Goal: Obtain resource: Obtain resource

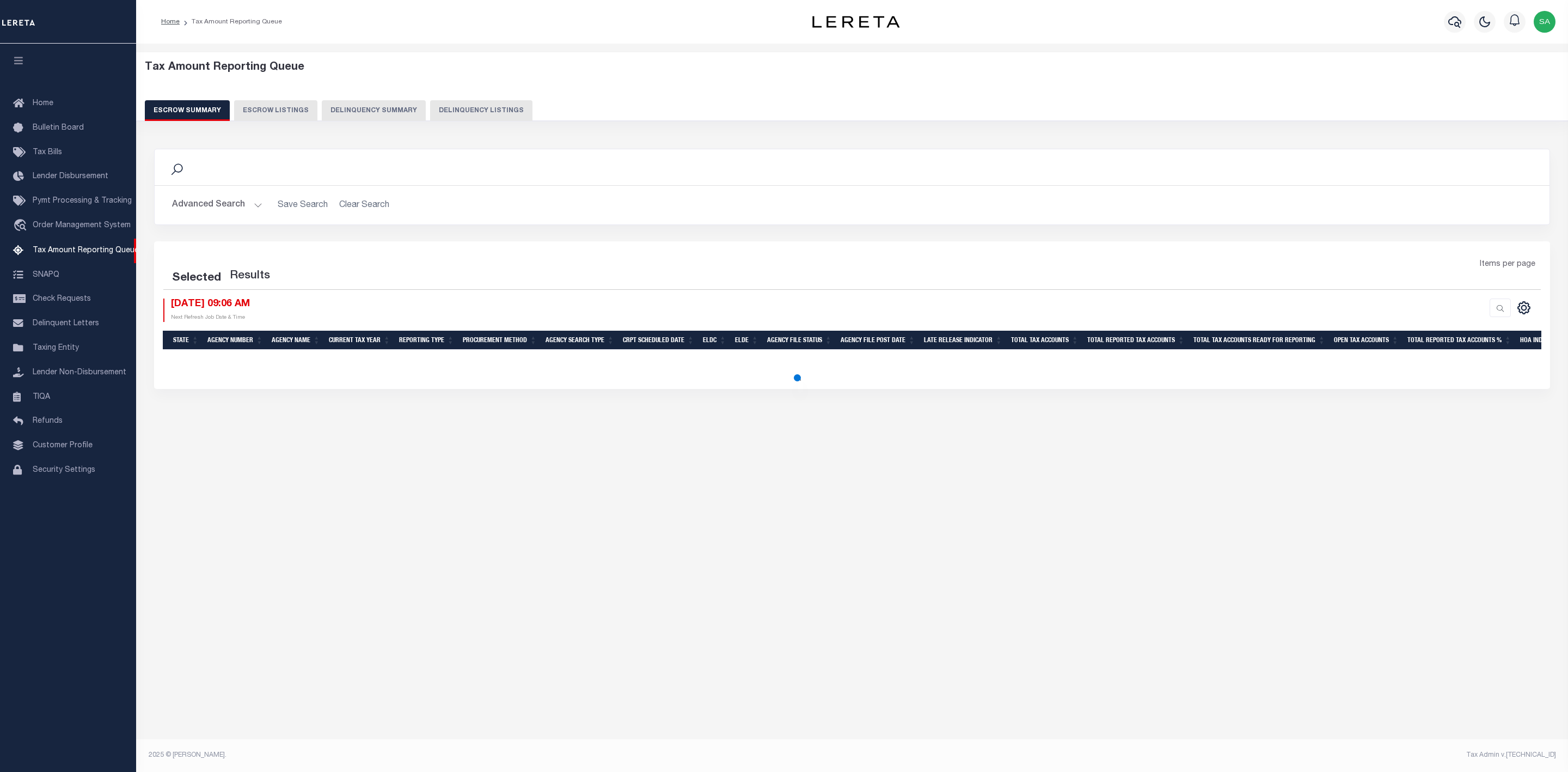
select select
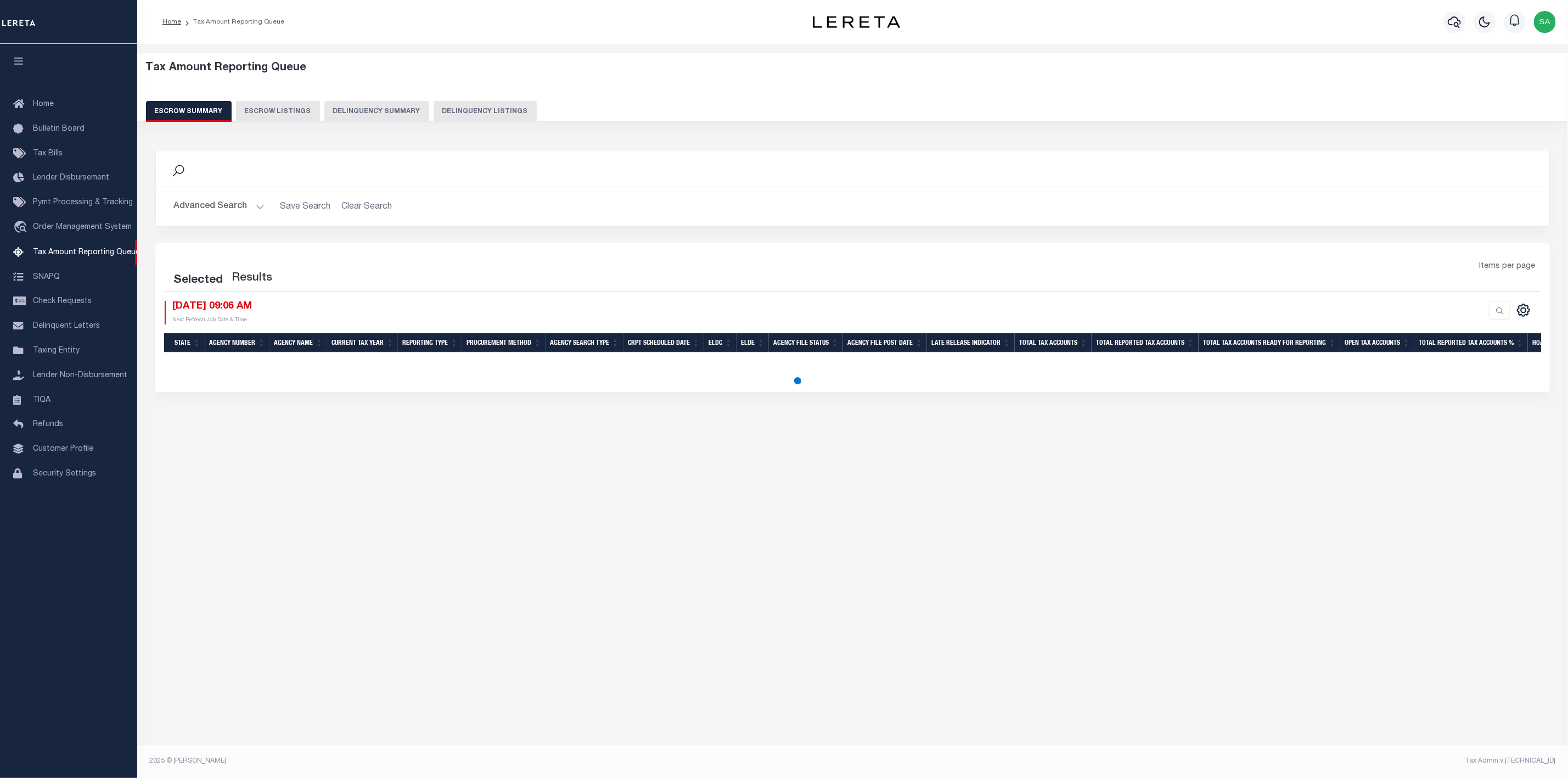
select select
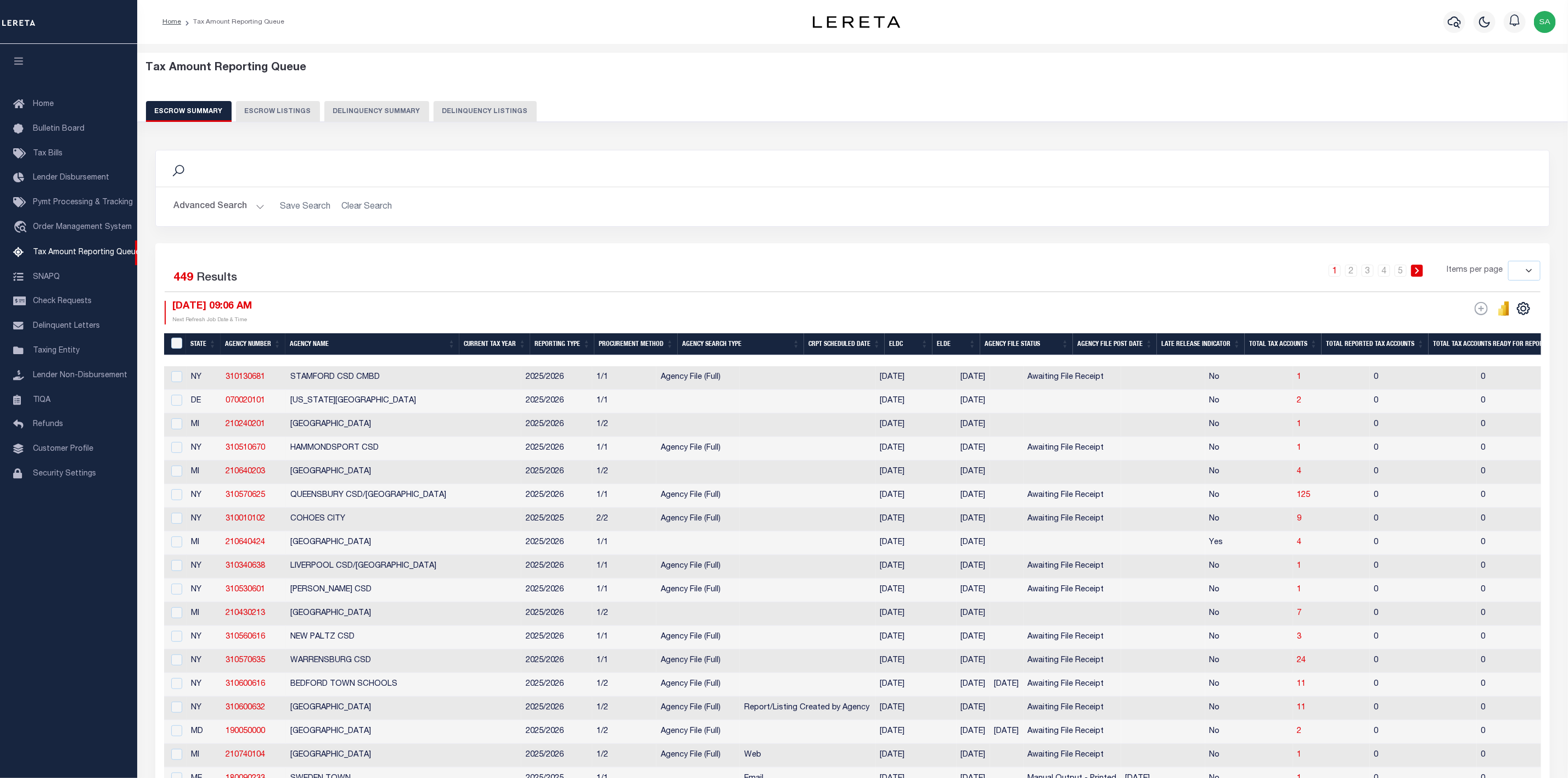
click at [254, 206] on button "Advanced Search" at bounding box center [219, 206] width 91 height 21
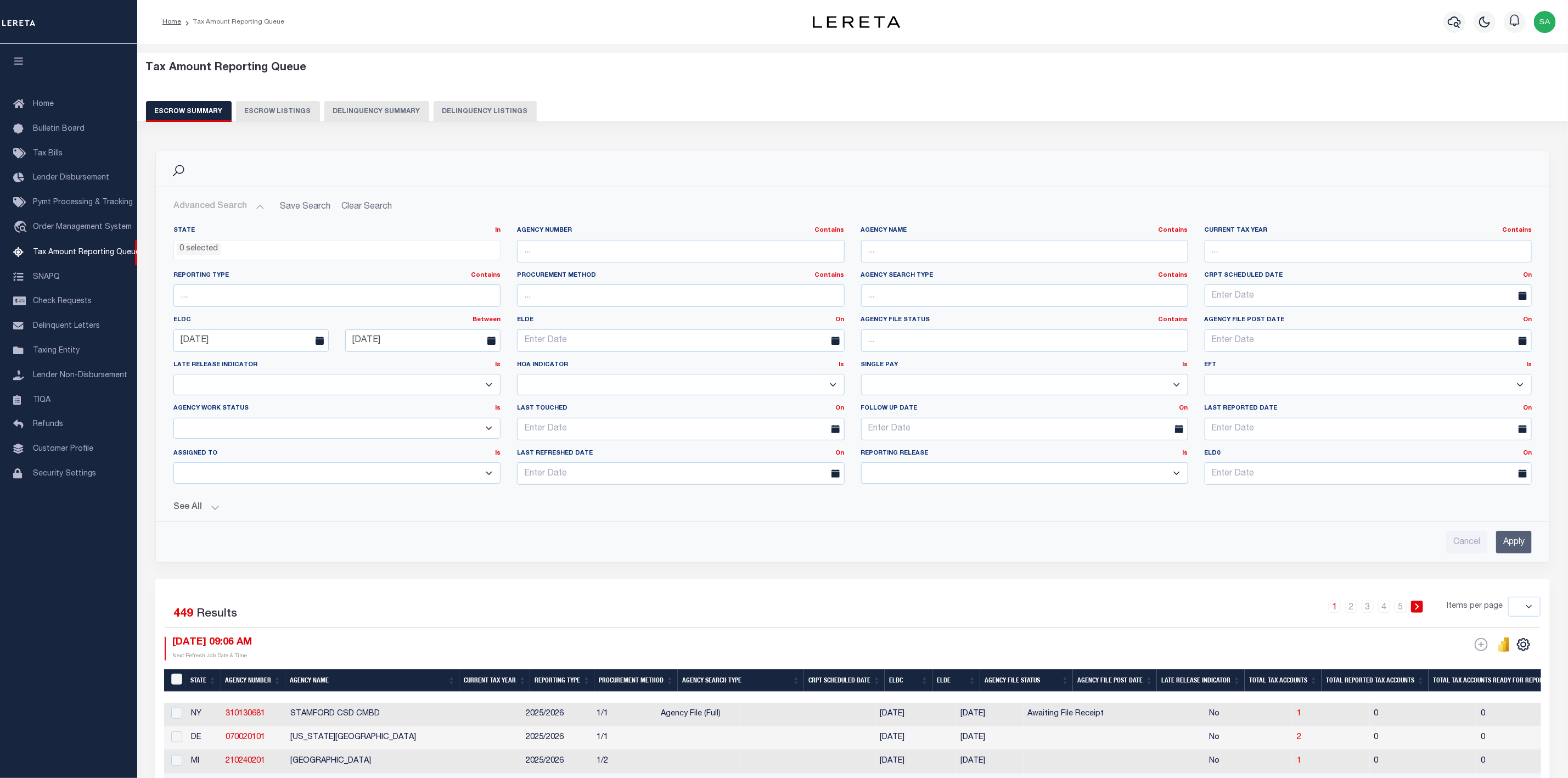
click at [257, 202] on button "Advanced Search" at bounding box center [219, 206] width 91 height 21
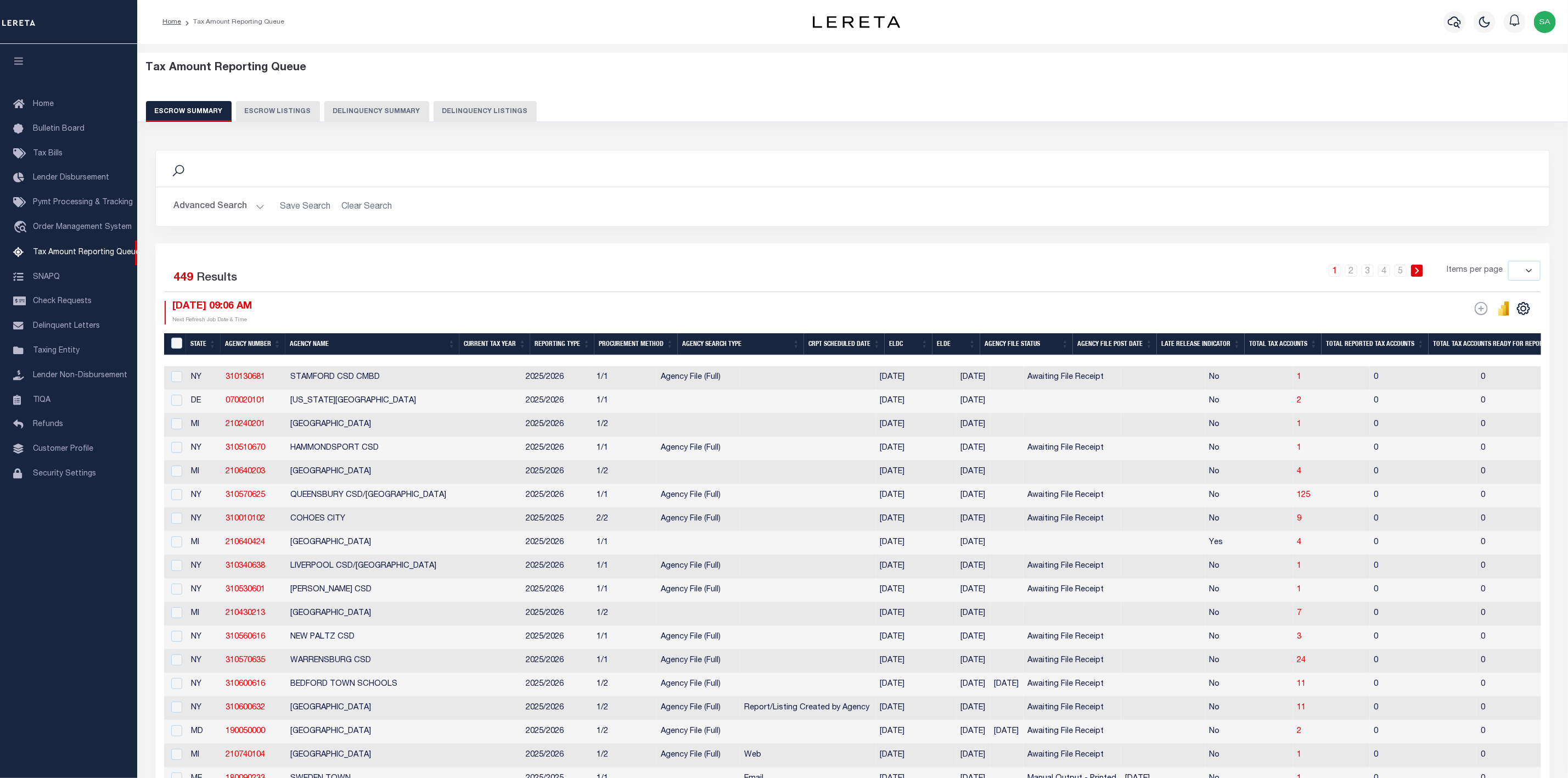
click at [257, 206] on button "Advanced Search" at bounding box center [219, 206] width 91 height 21
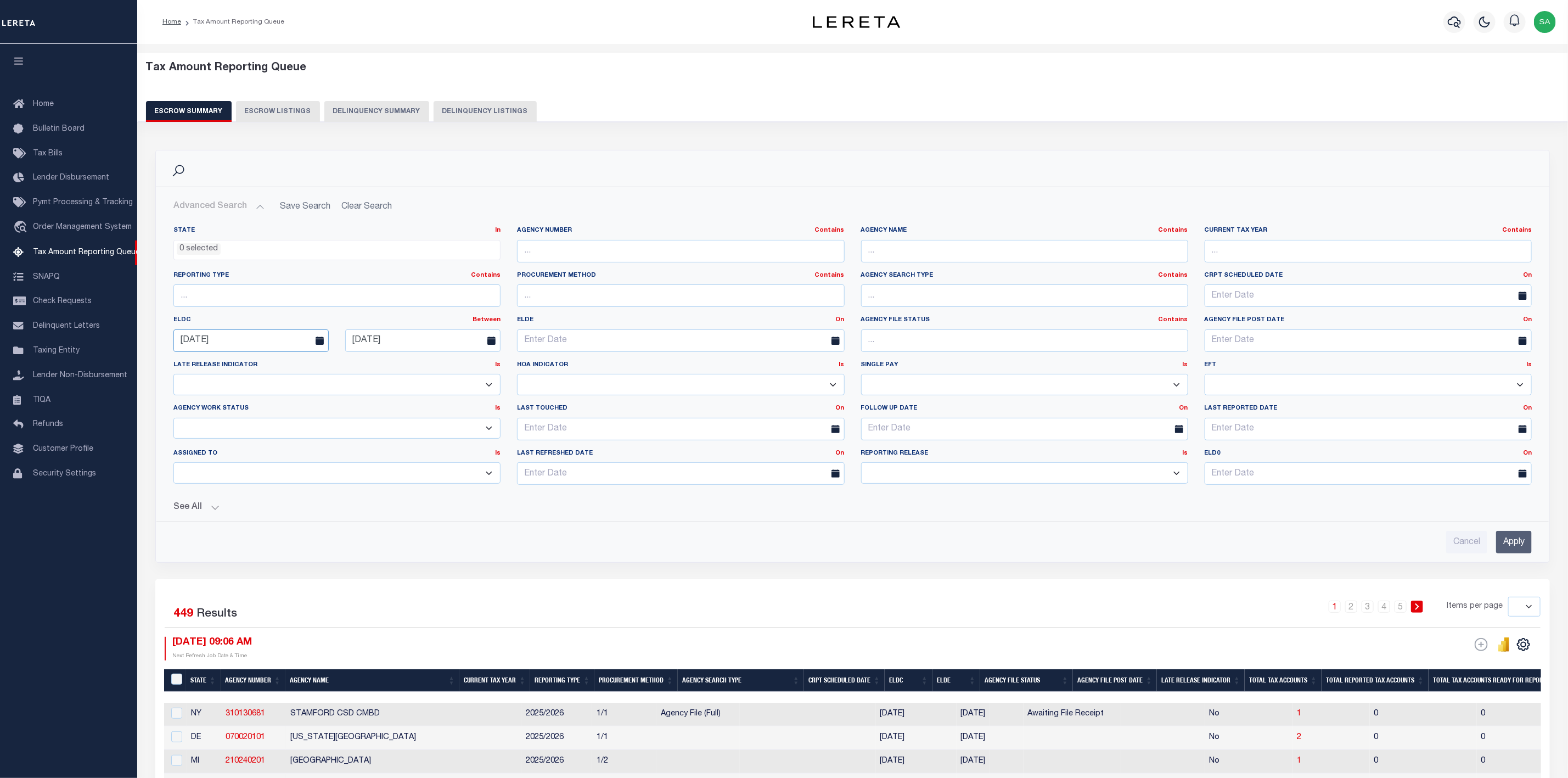
click at [287, 336] on input "09-01-2025" at bounding box center [251, 340] width 156 height 22
click at [300, 402] on span "1" at bounding box center [306, 404] width 21 height 21
type input "[DATE]"
click at [405, 337] on input "09-30-2025" at bounding box center [423, 340] width 156 height 22
click at [361, 513] on span "31" at bounding box center [357, 511] width 21 height 21
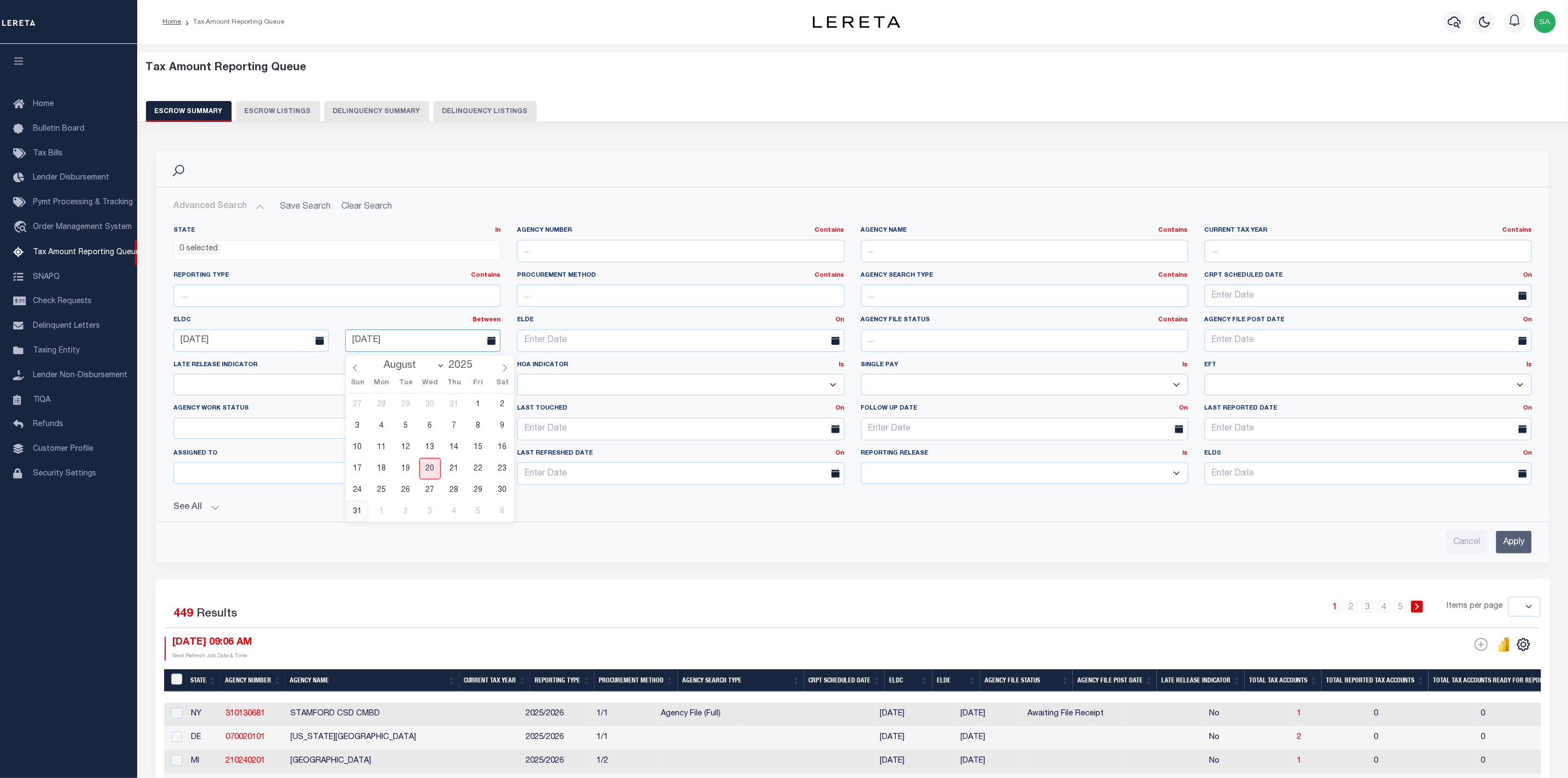
type input "[DATE]"
drag, startPoint x: 1519, startPoint y: 552, endPoint x: 1494, endPoint y: 595, distance: 49.7
click at [213, 511] on button "See All" at bounding box center [853, 507] width 1359 height 10
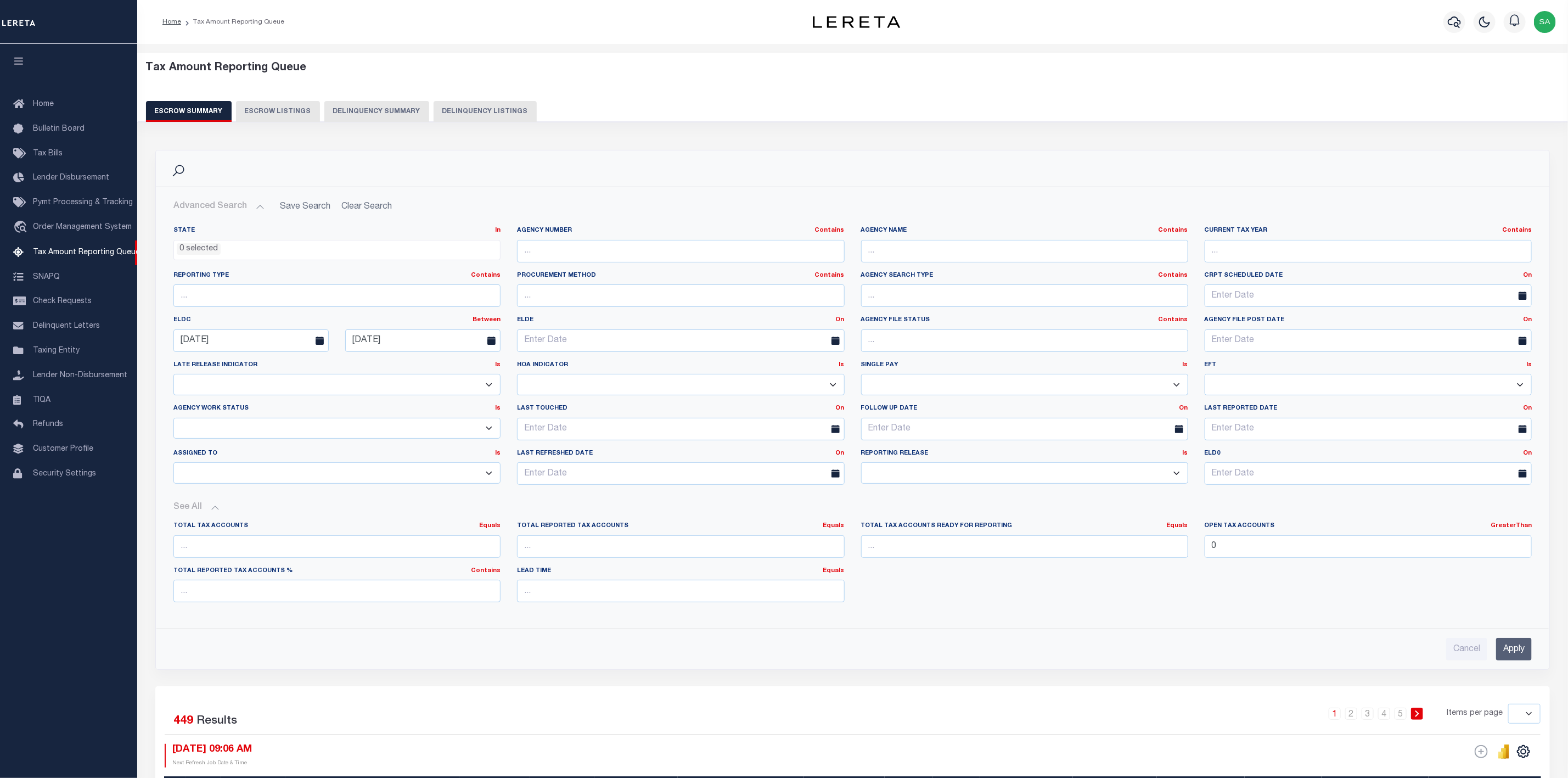
click at [1520, 650] on input "Apply" at bounding box center [1513, 648] width 36 height 22
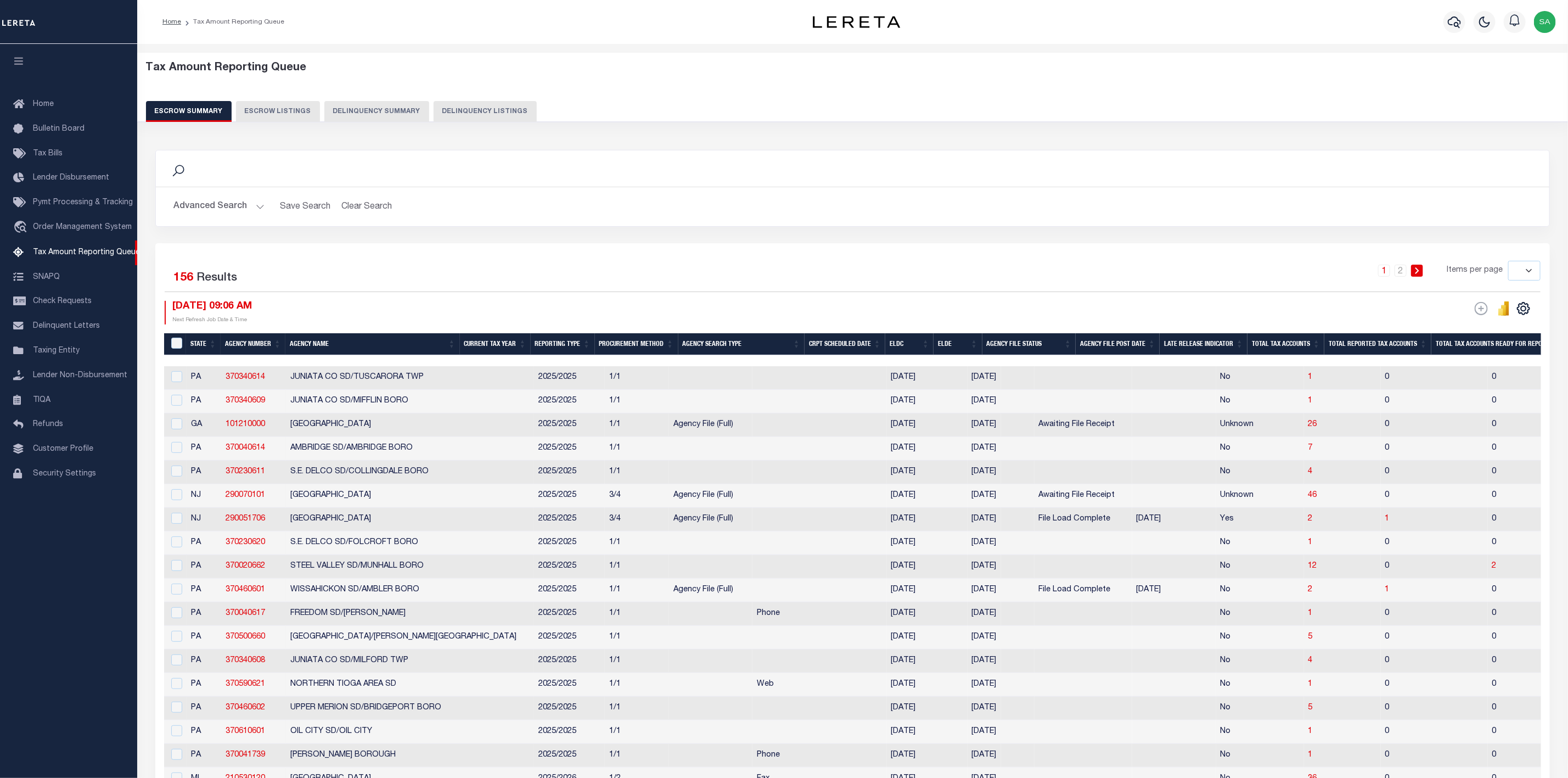
click at [1520, 265] on select "10 25 50 100 500" at bounding box center [1525, 270] width 32 height 20
select select "500"
click at [1509, 261] on select "10 25 50 100 500" at bounding box center [1525, 270] width 32 height 20
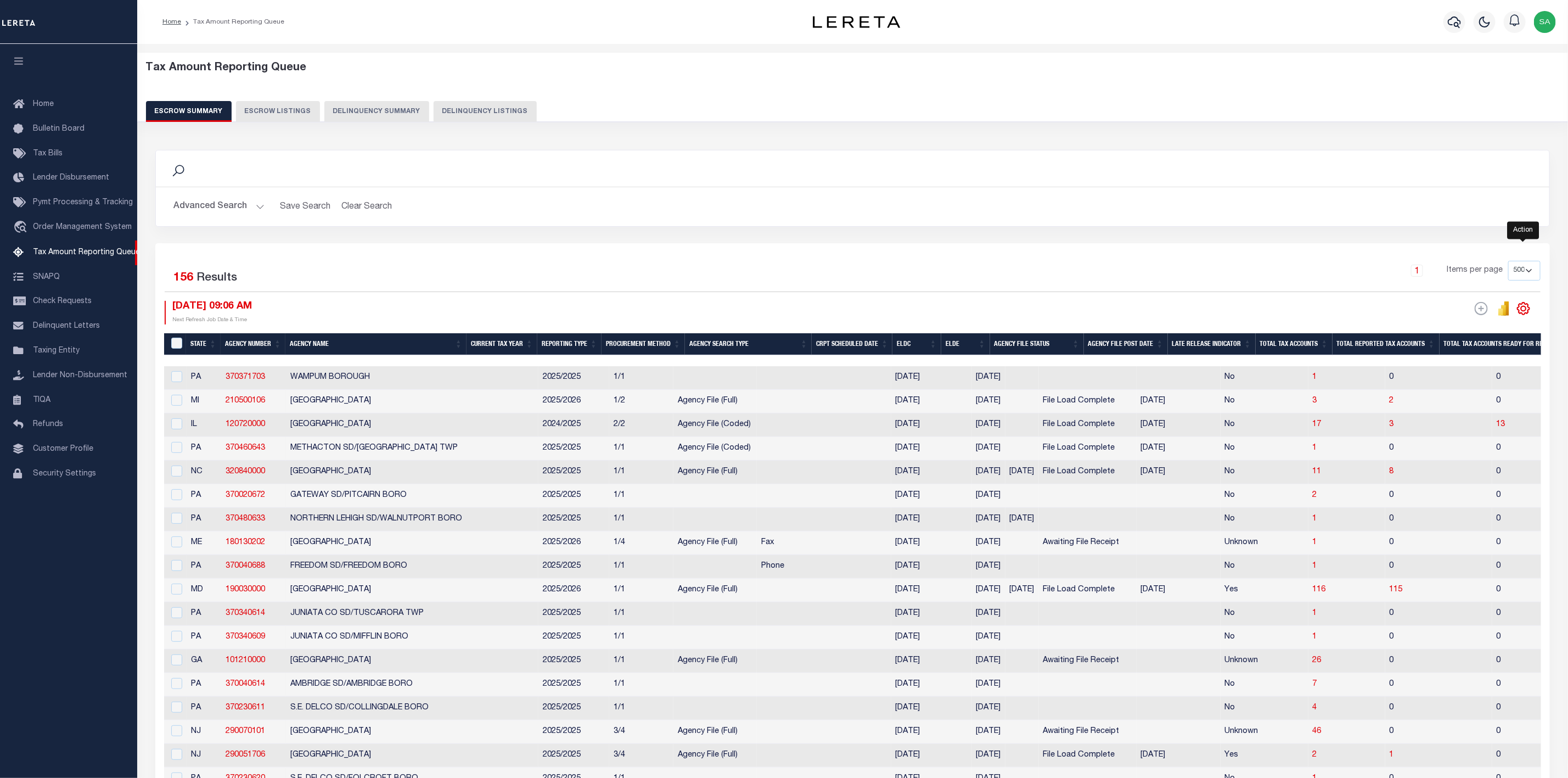
click at [1527, 315] on icon "" at bounding box center [1524, 309] width 14 height 14
click at [1485, 326] on link "CSV" at bounding box center [1479, 326] width 107 height 21
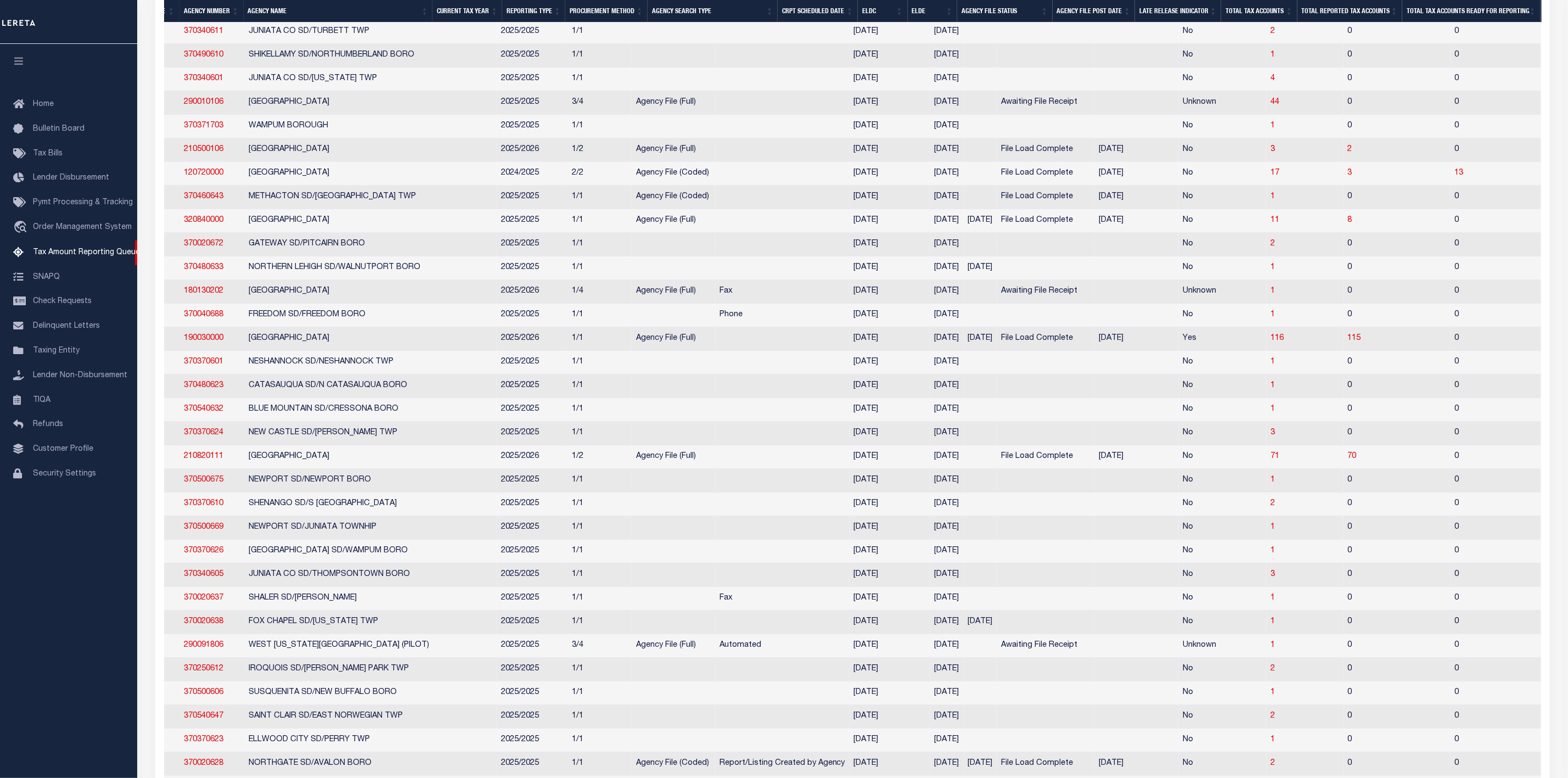
scroll to position [0, 123]
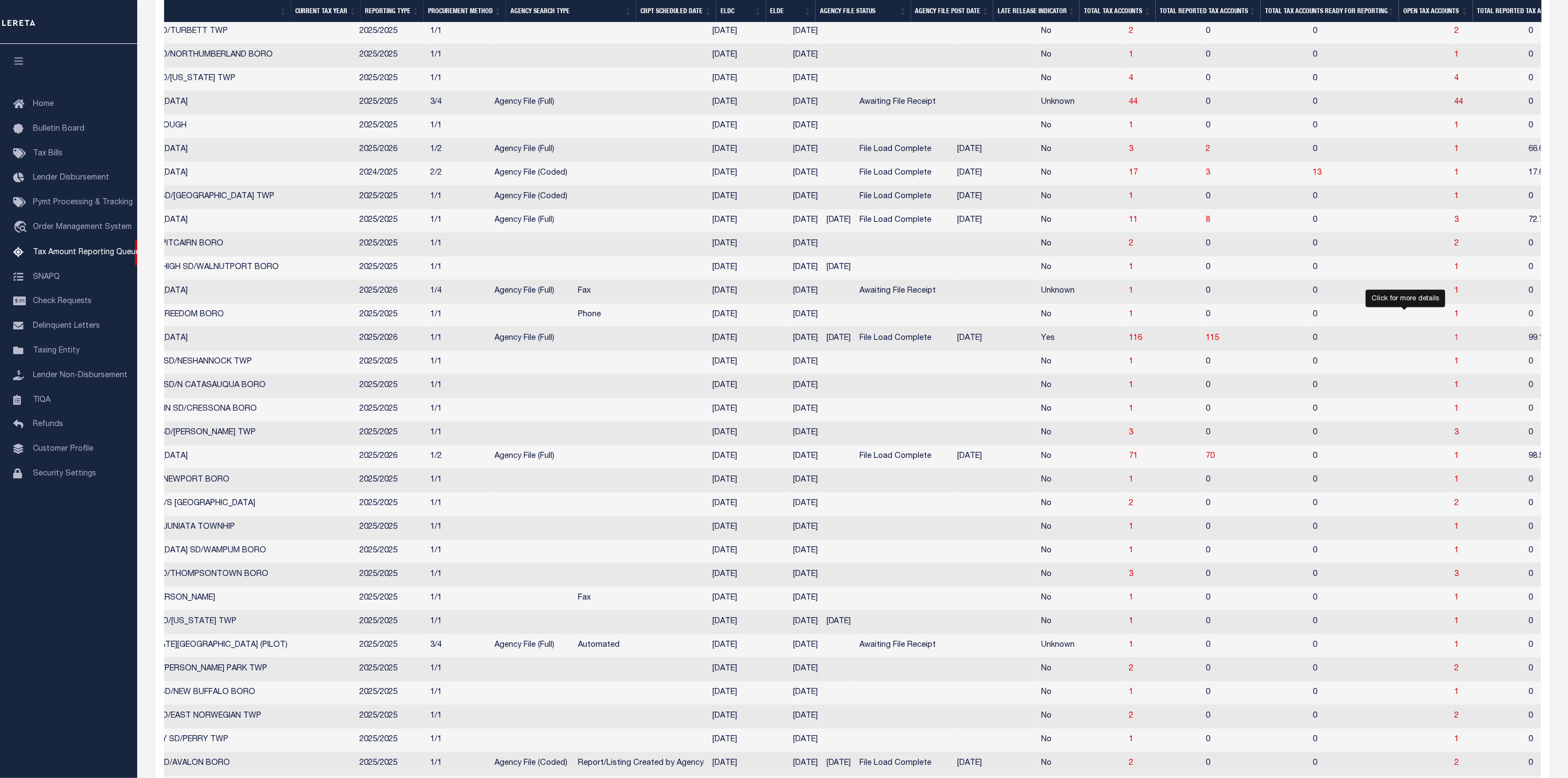
click at [1455, 342] on span "1" at bounding box center [1457, 338] width 5 height 8
select select "100"
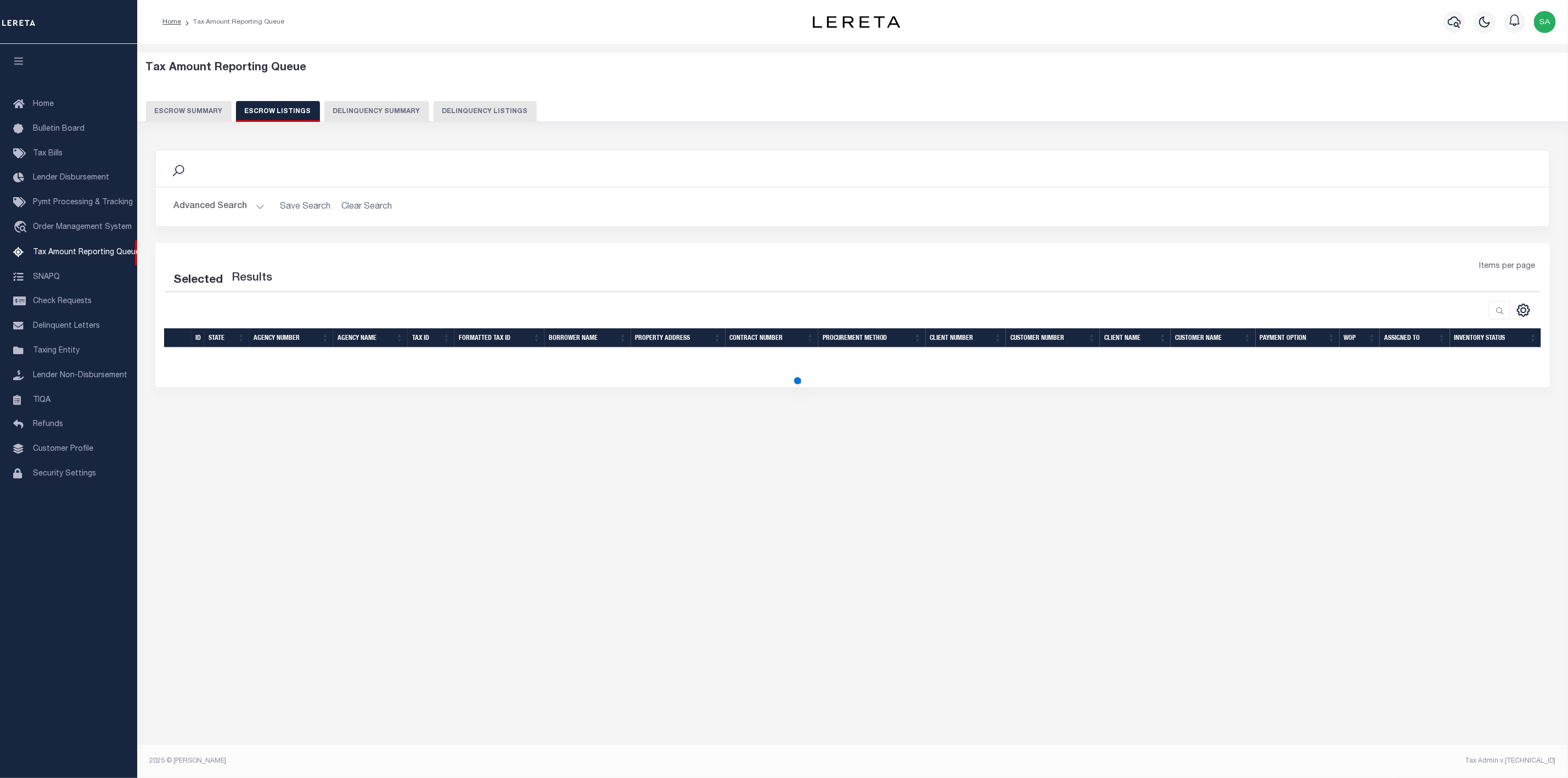
select select "100"
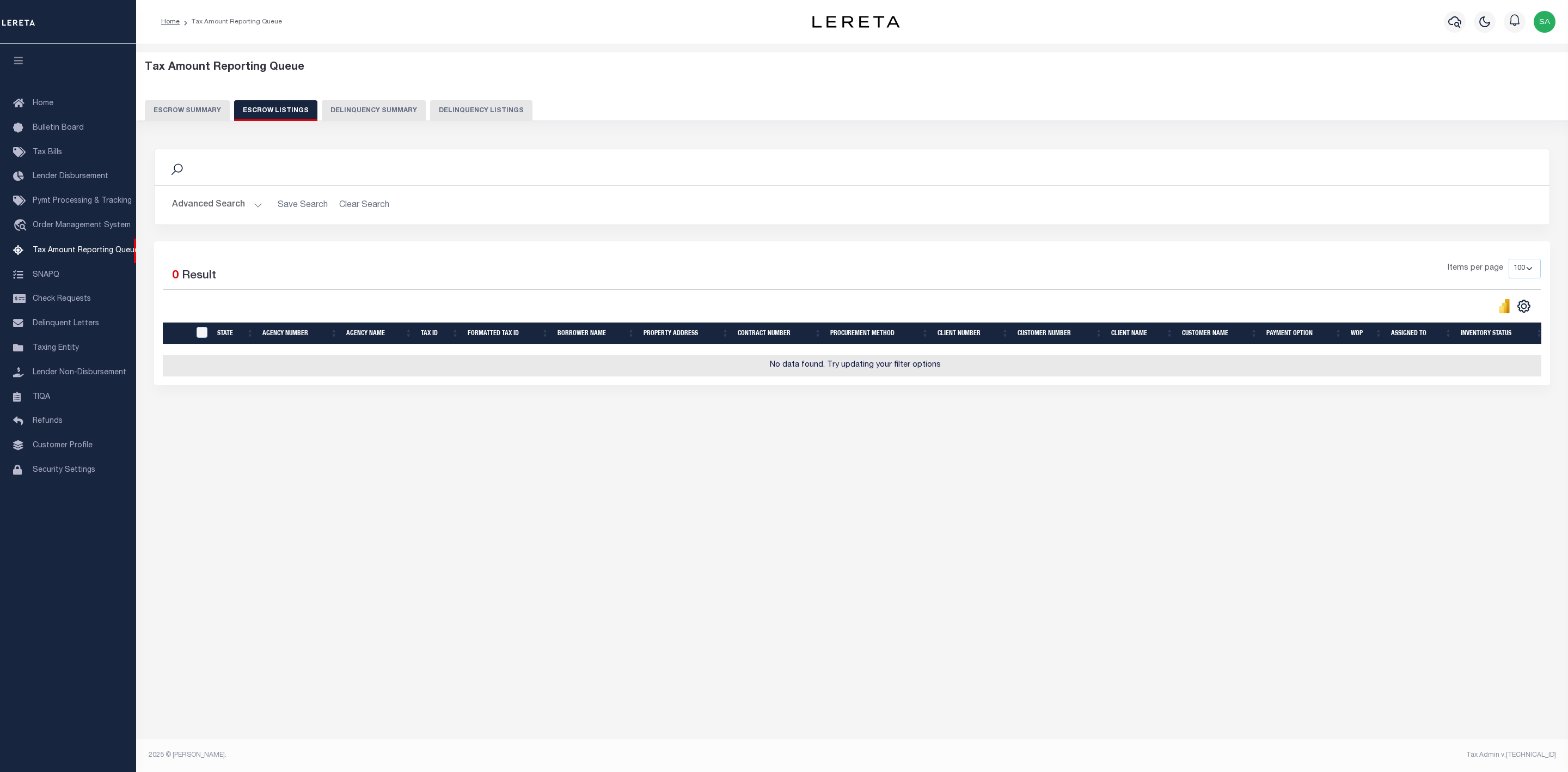
click at [167, 117] on button "Escrow Summary" at bounding box center [187, 111] width 85 height 20
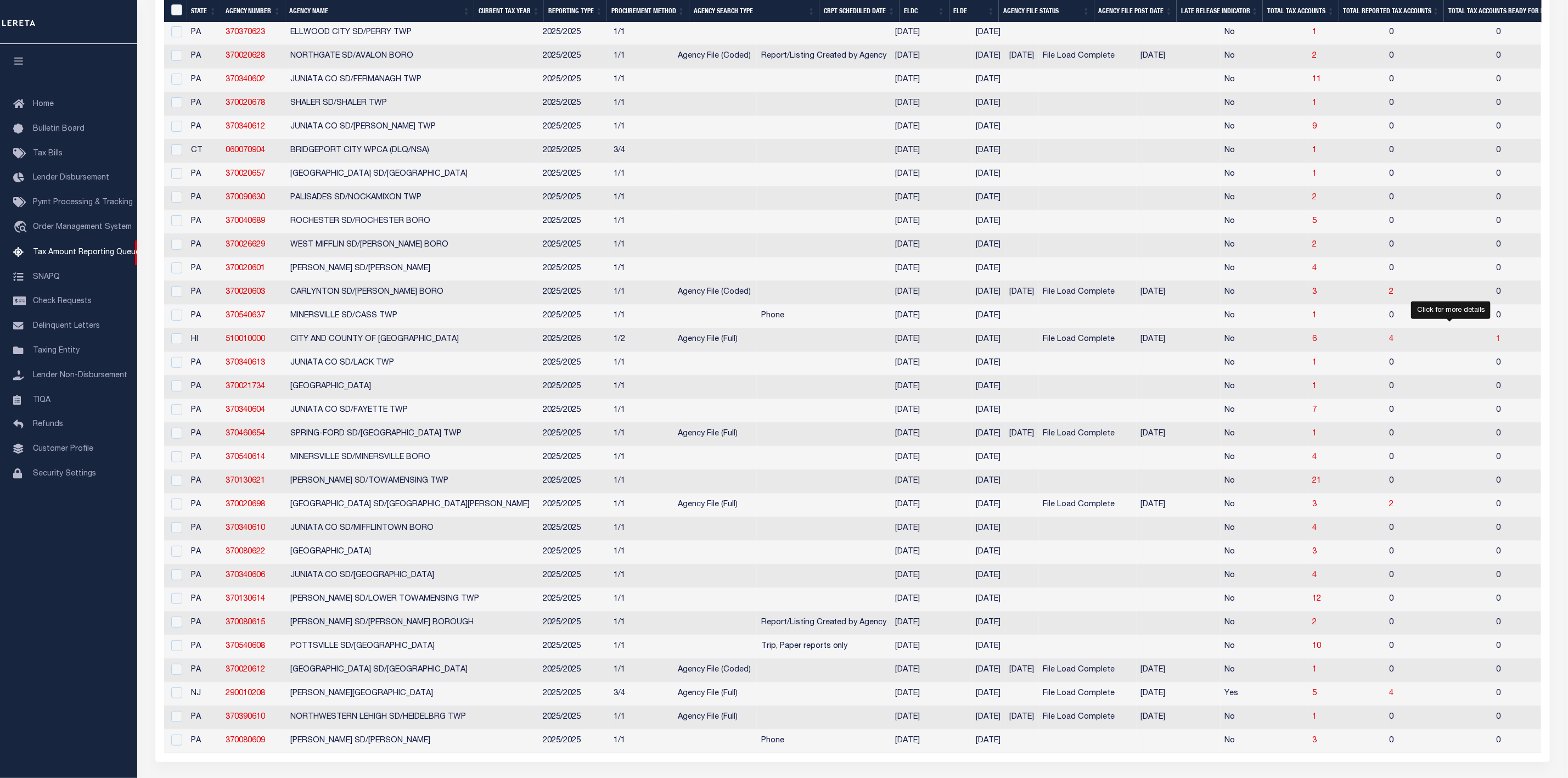
click at [1497, 343] on span "1" at bounding box center [1499, 340] width 5 height 8
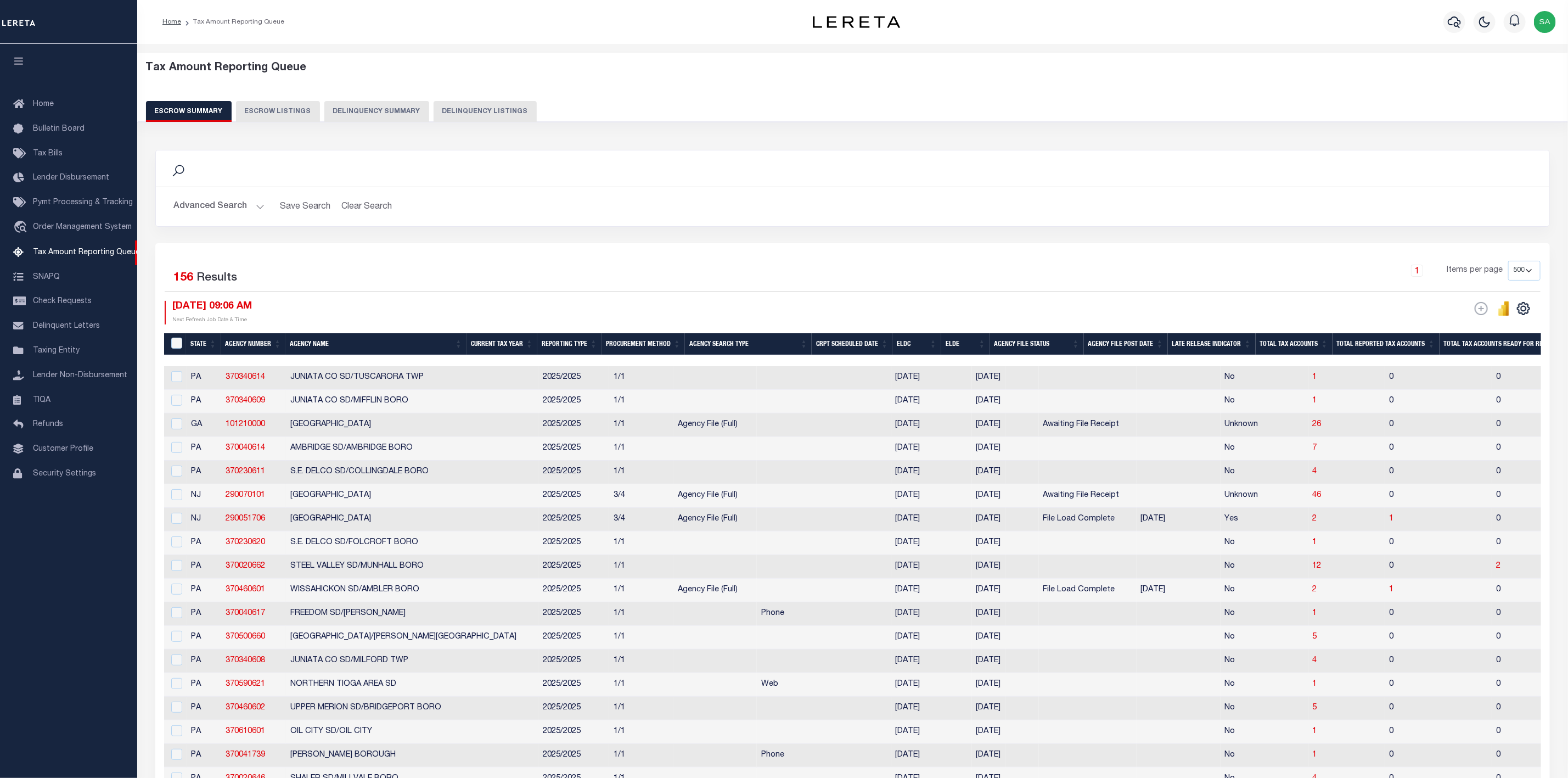
select select "100"
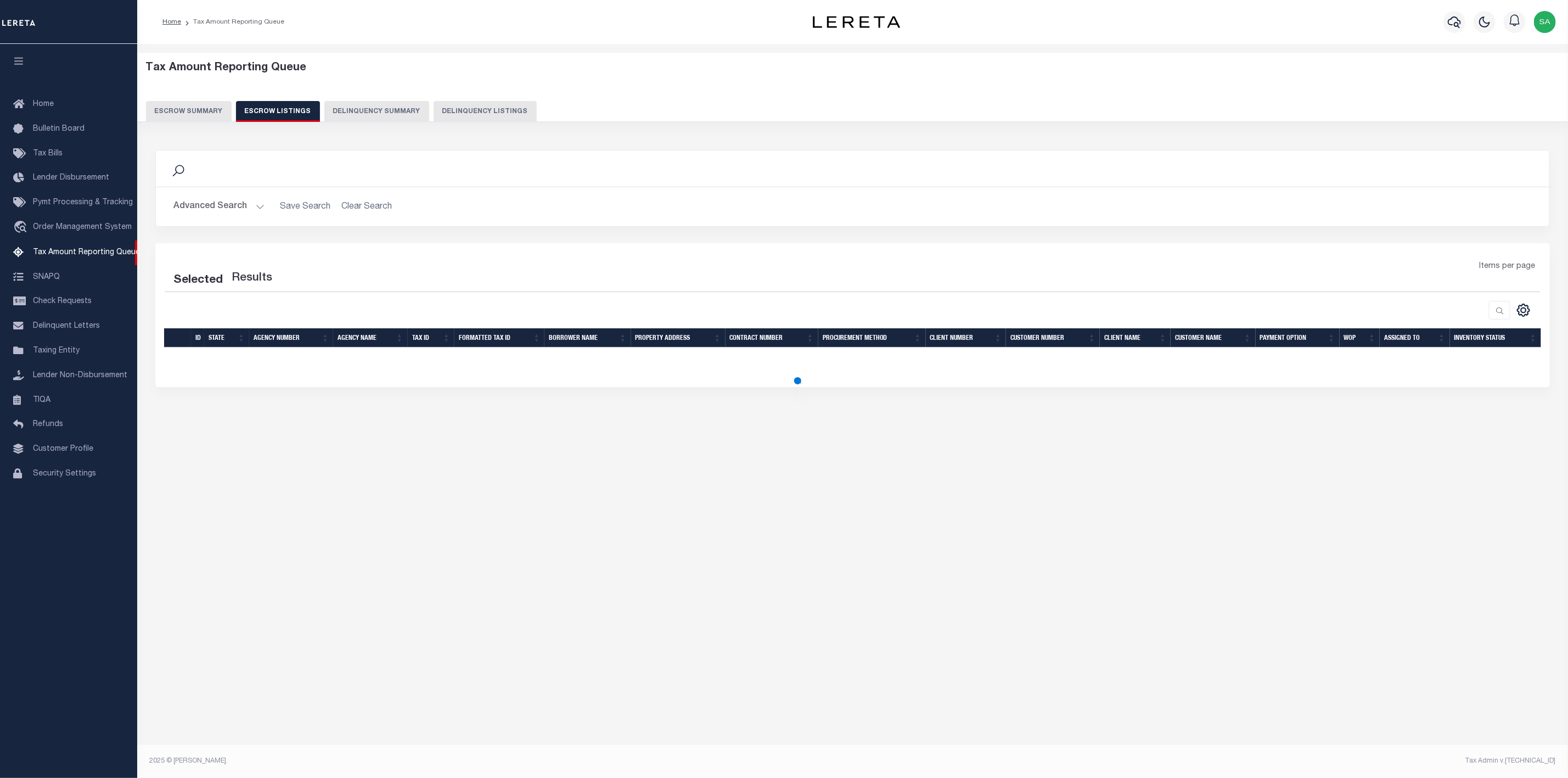
select select "100"
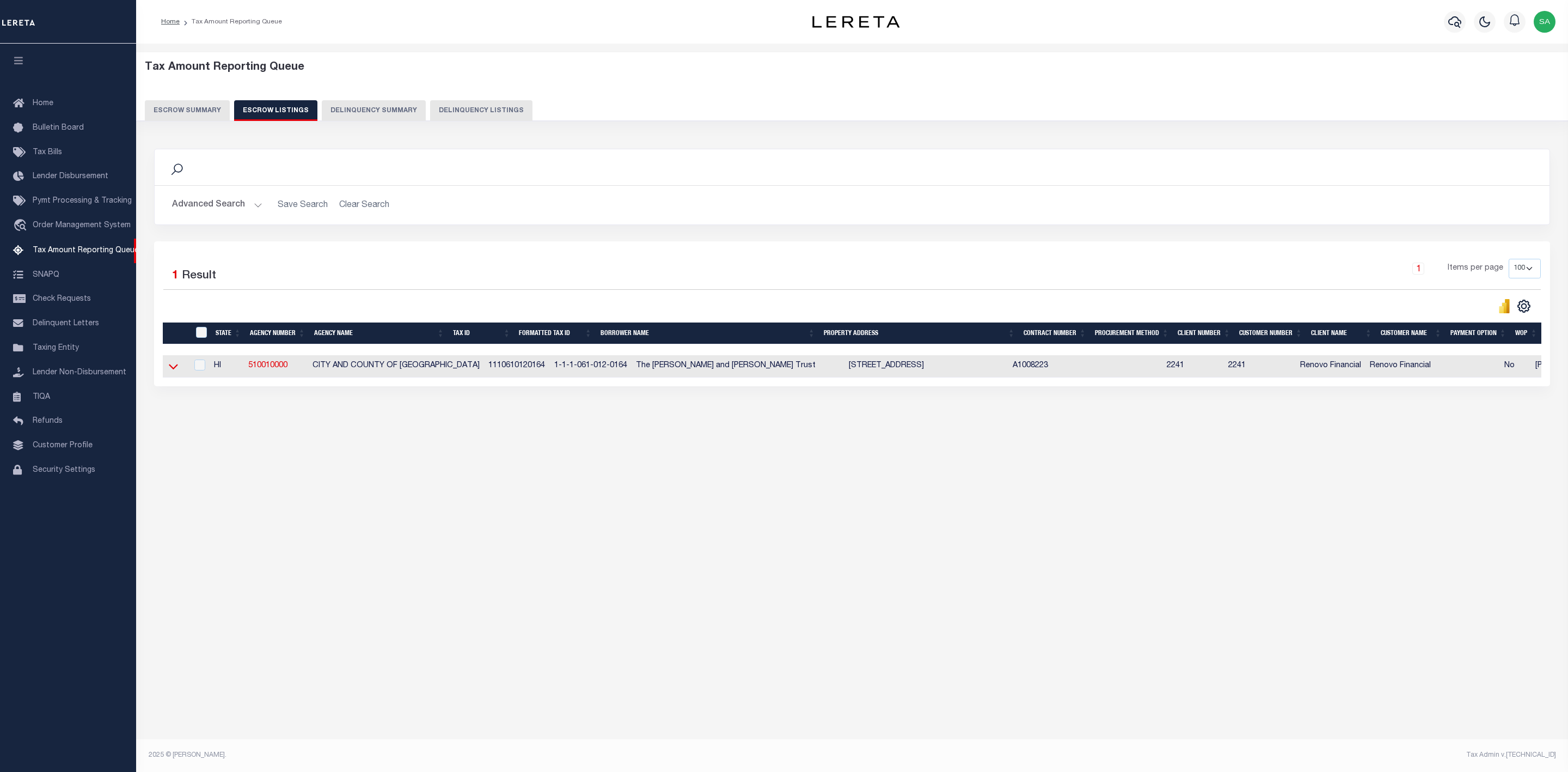
click at [171, 369] on icon at bounding box center [173, 366] width 9 height 12
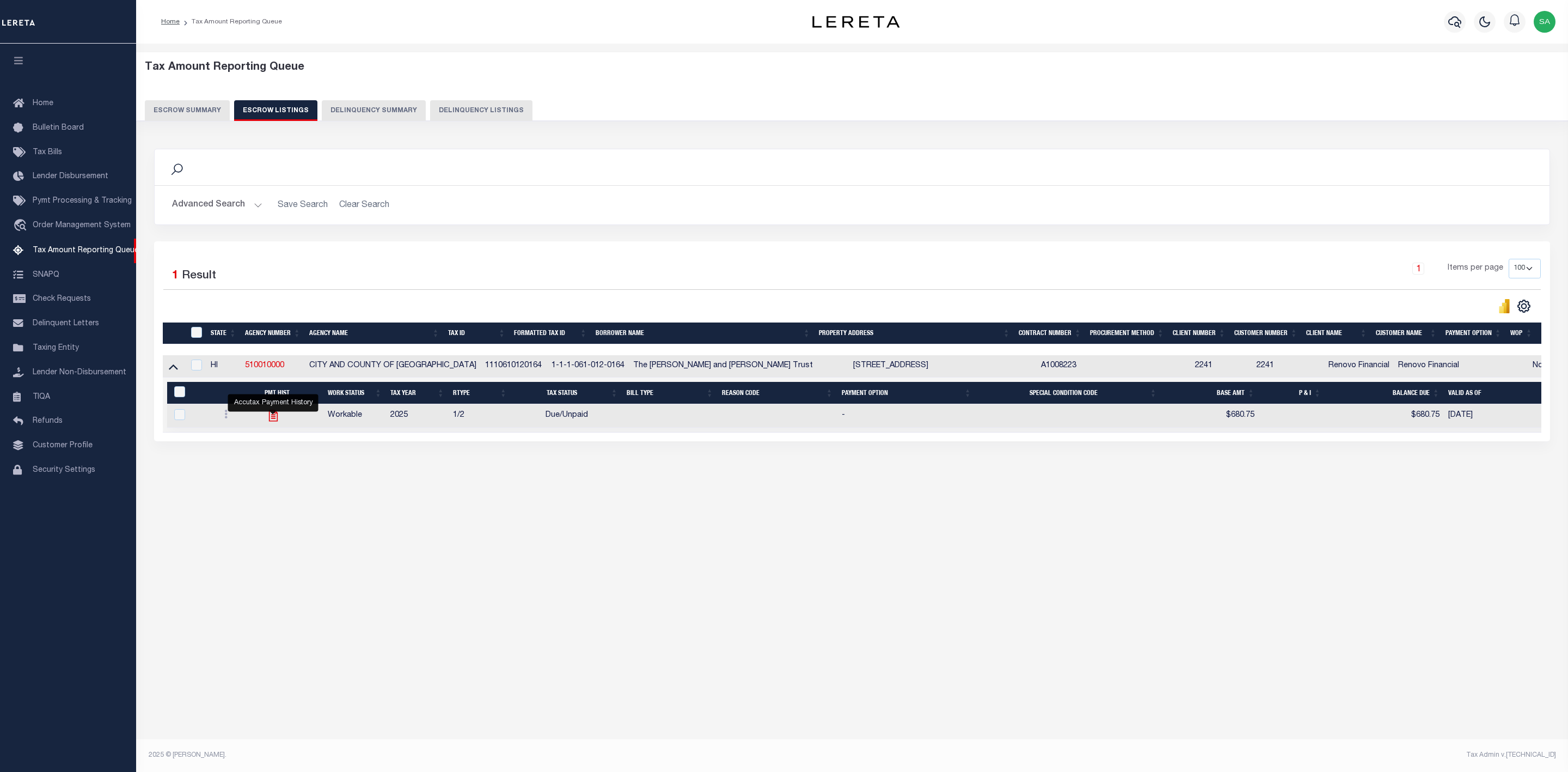
click at [270, 422] on icon "" at bounding box center [273, 415] width 9 height 12
checkbox input "true"
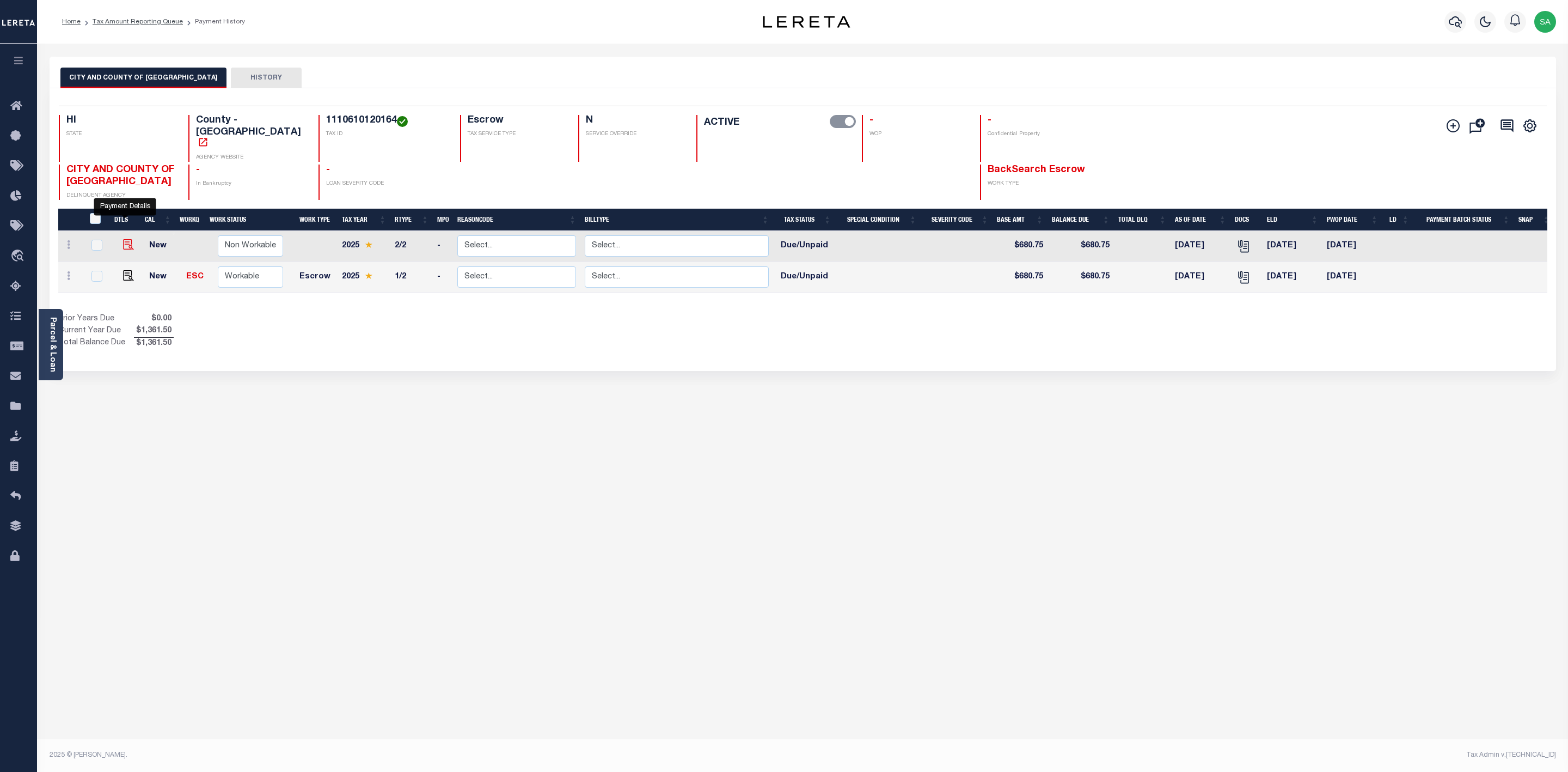
click at [123, 239] on img "" at bounding box center [129, 245] width 11 height 11
checkbox input "true"
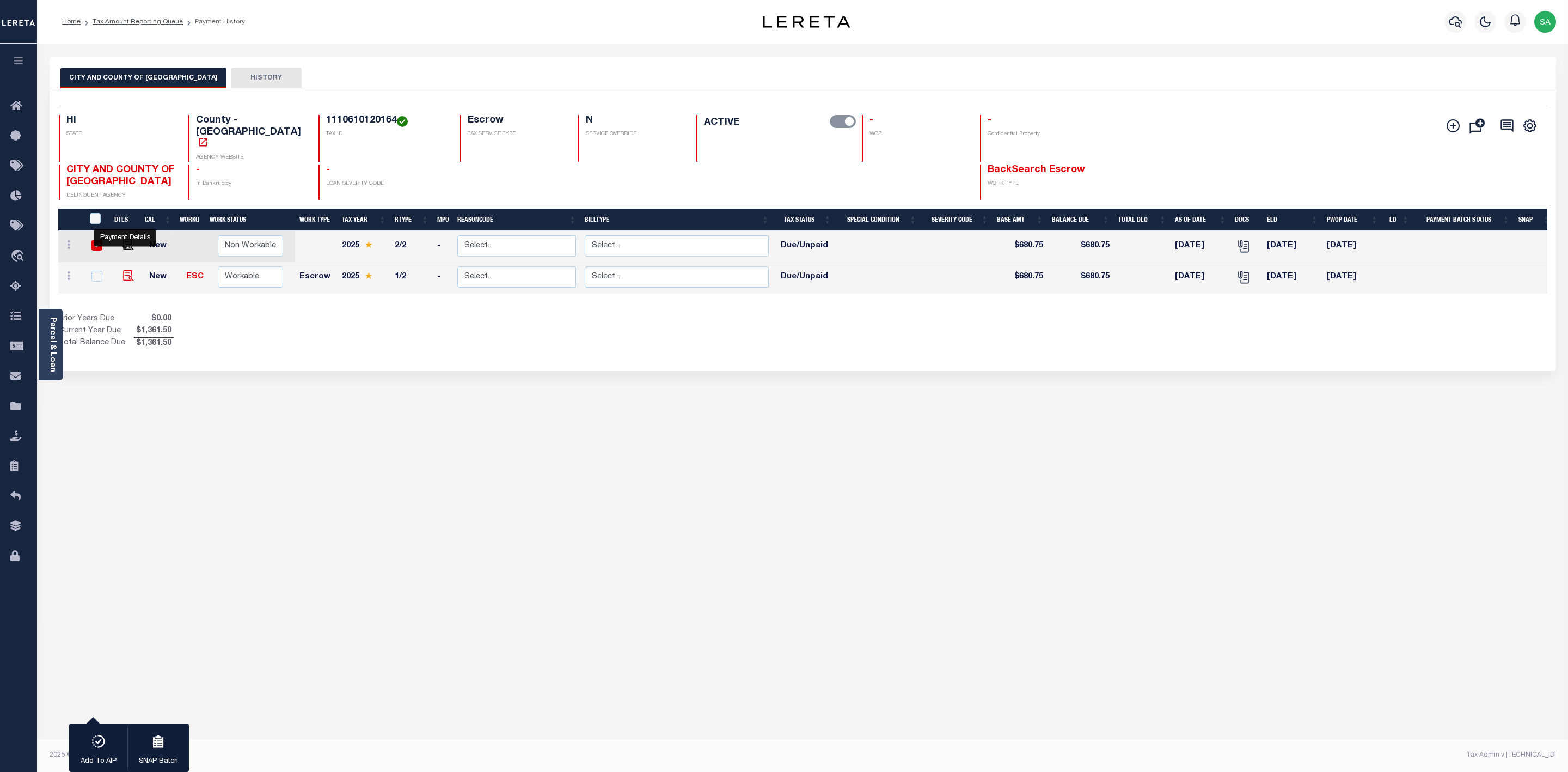
click at [124, 270] on img "" at bounding box center [129, 276] width 11 height 11
checkbox input "true"
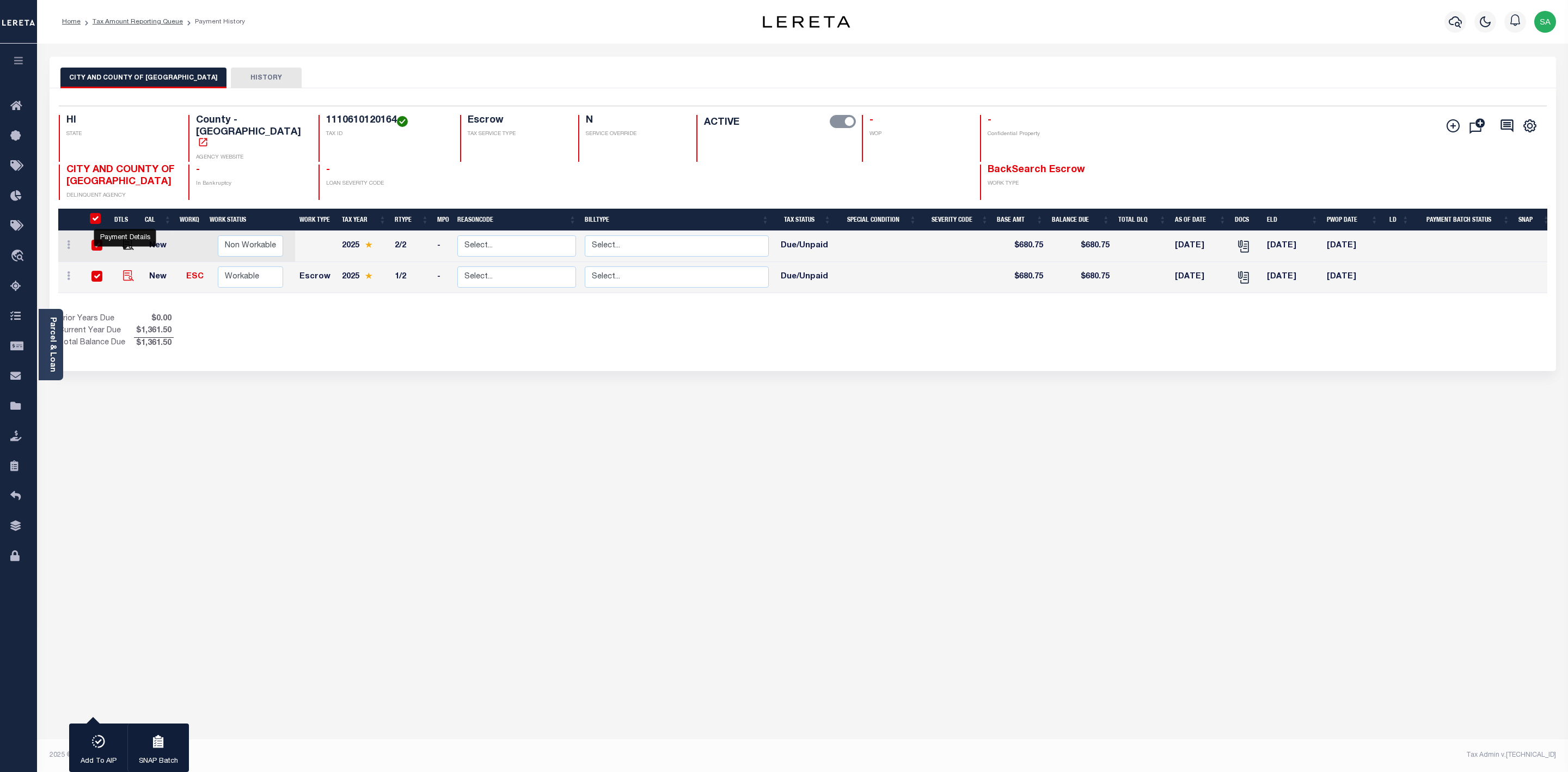
checkbox input "true"
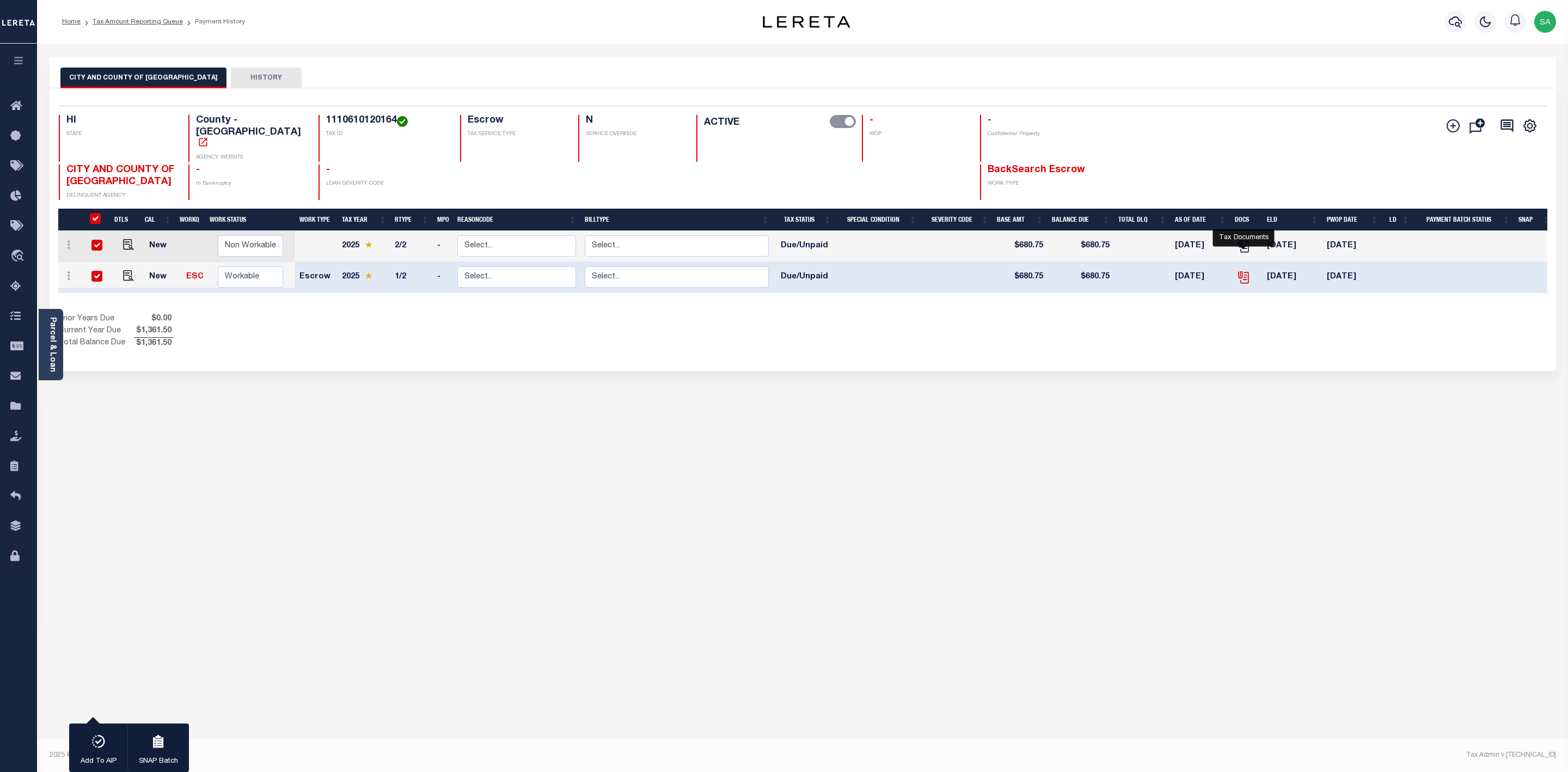
click at [1240, 270] on icon "" at bounding box center [1244, 277] width 14 height 14
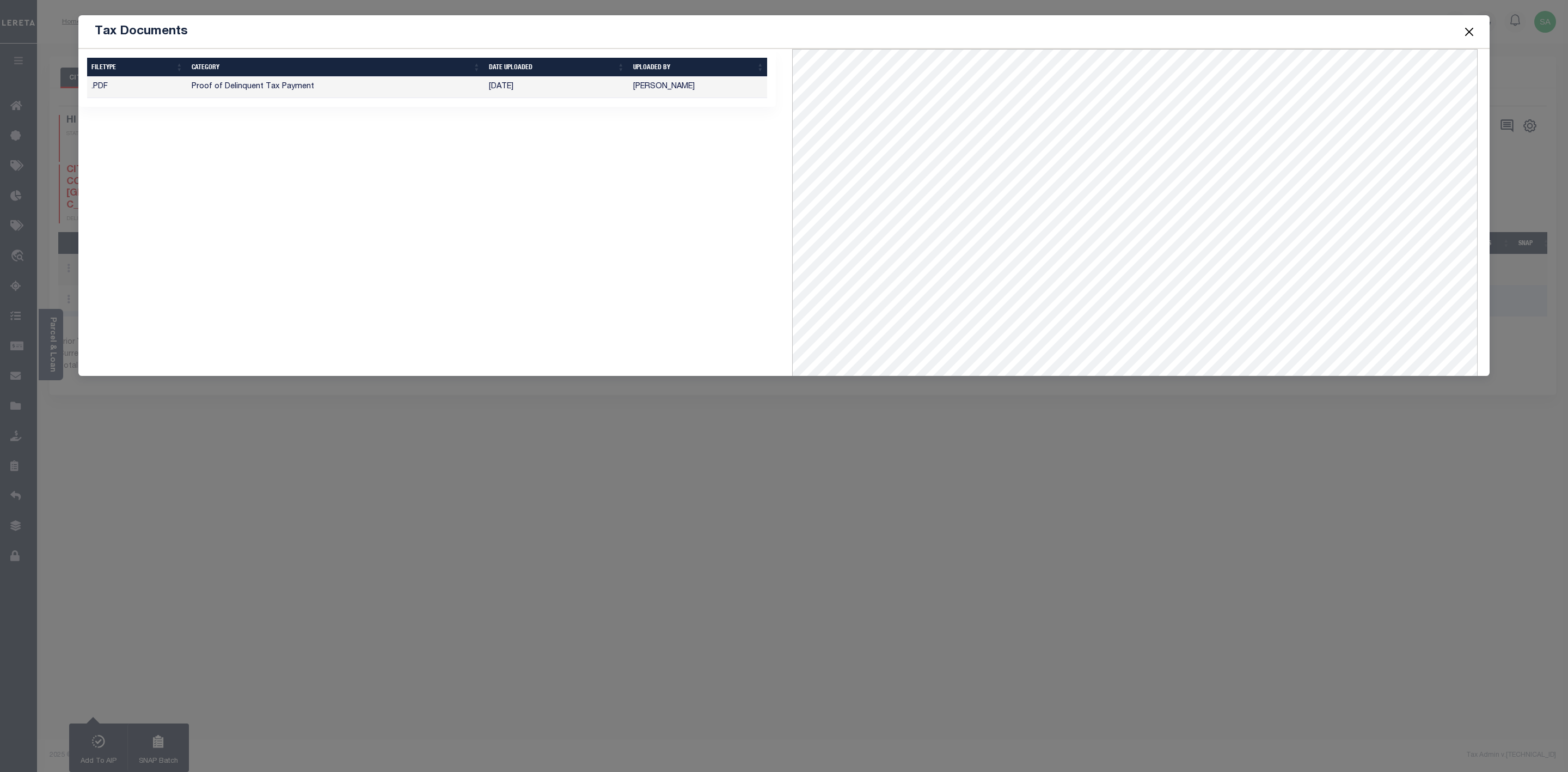
click at [538, 89] on td "[DATE]" at bounding box center [556, 87] width 144 height 21
click at [1418, 451] on div "Tax Documents 1 Selected 1 Result" at bounding box center [784, 386] width 1568 height 772
click at [1468, 34] on button "Close" at bounding box center [1470, 31] width 14 height 14
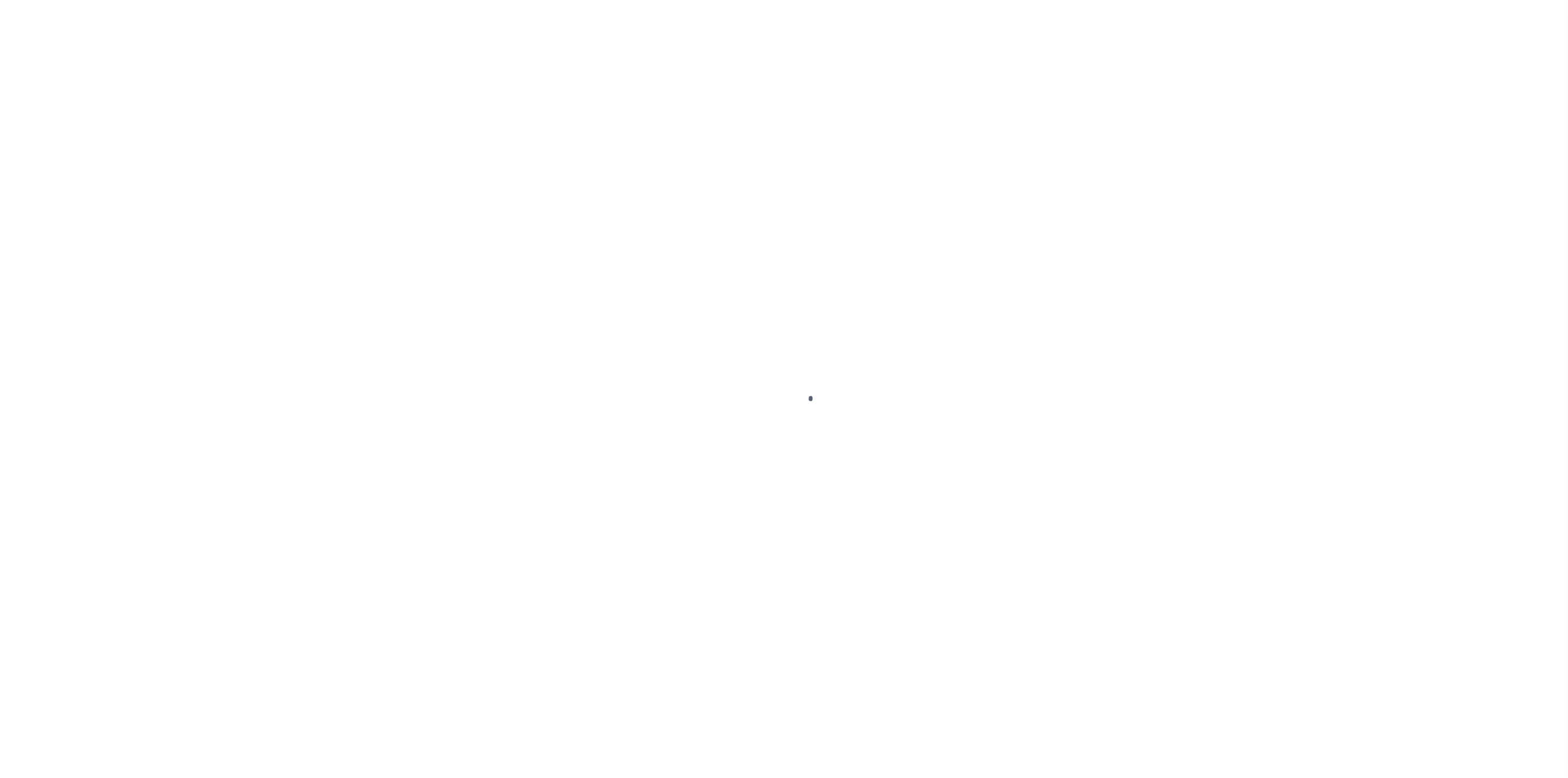
checkbox input "false"
type input "[DATE]"
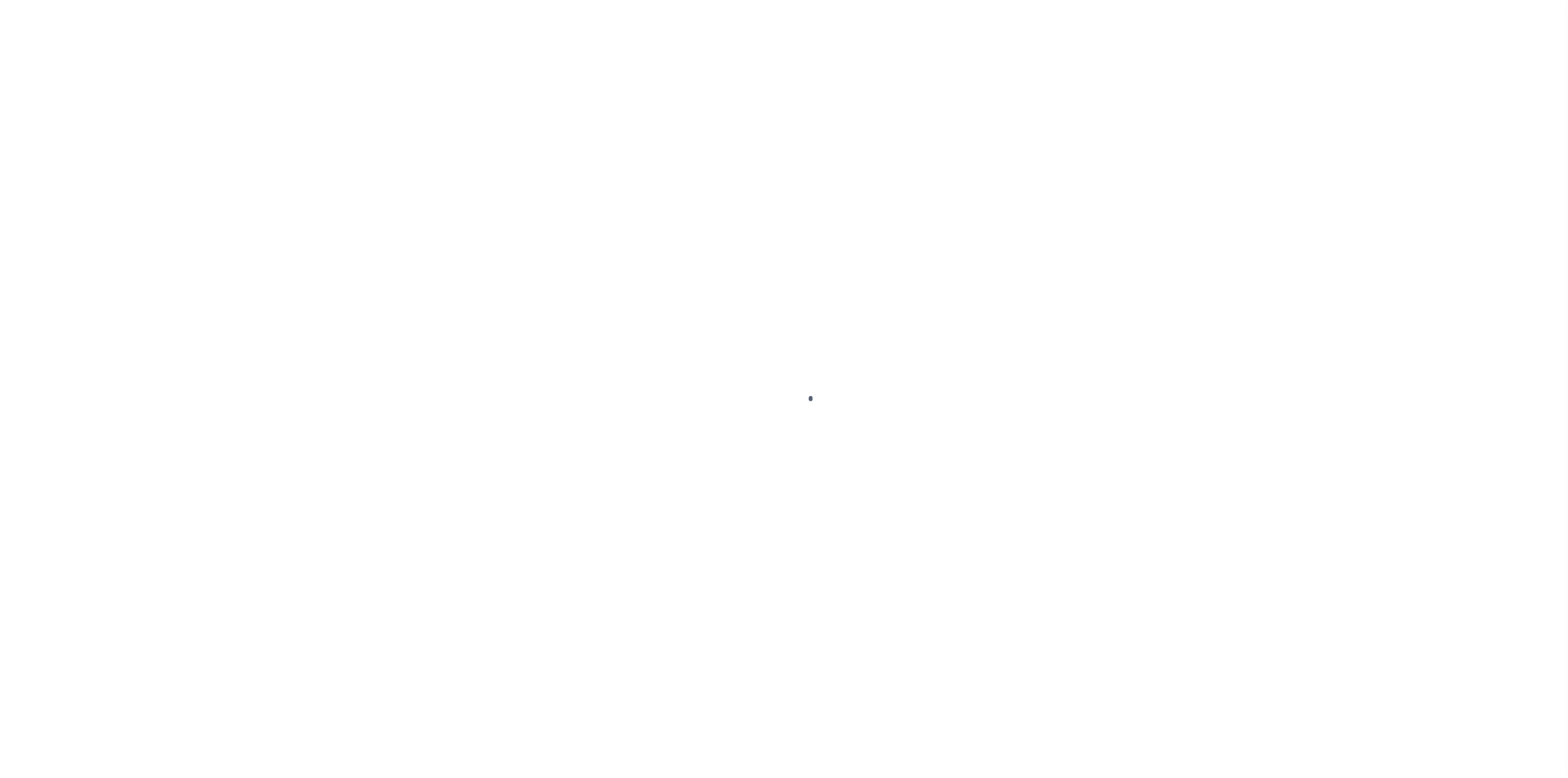
select select "DUE"
type input "$680.75"
select select "DUE"
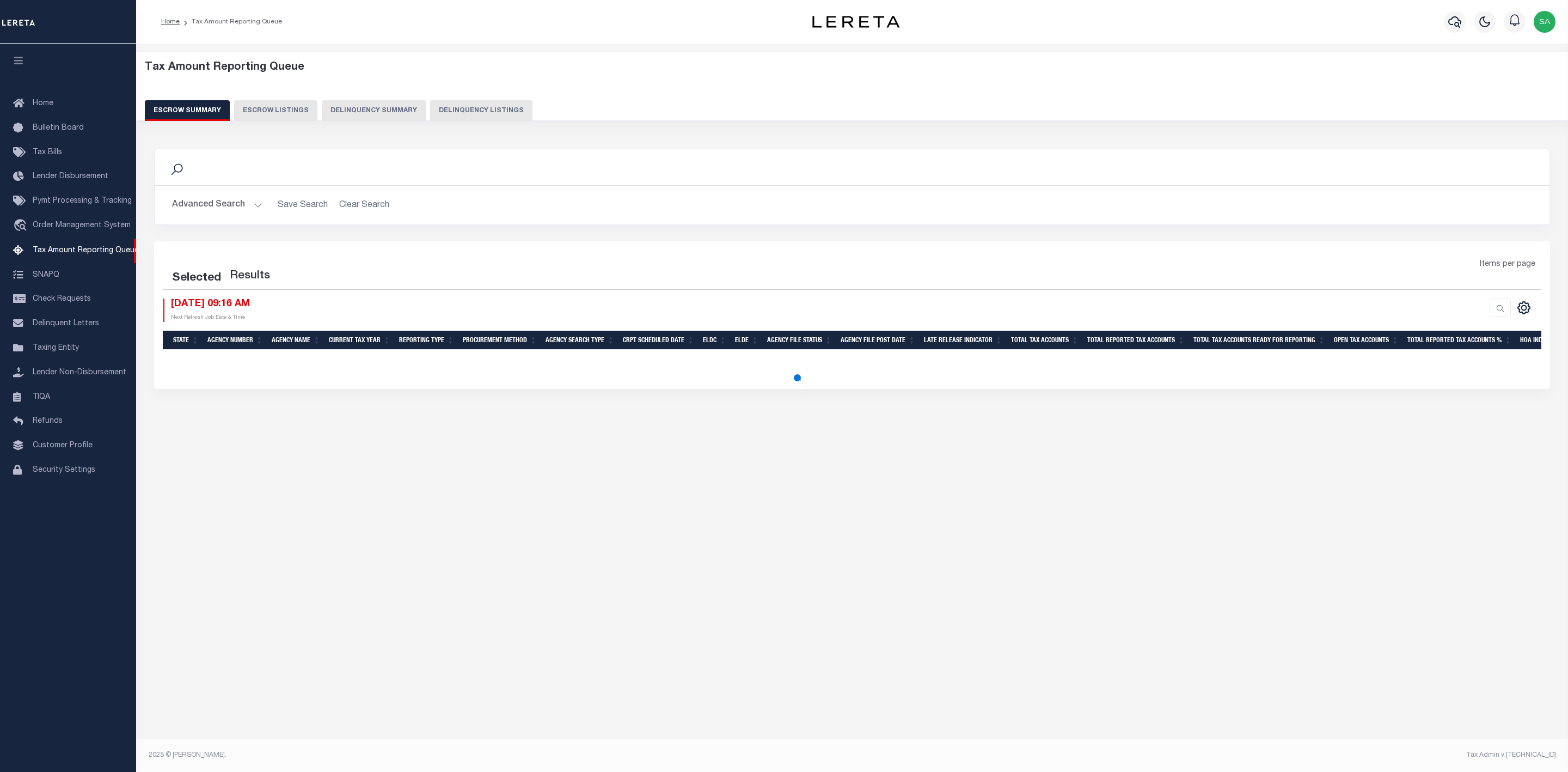
select select
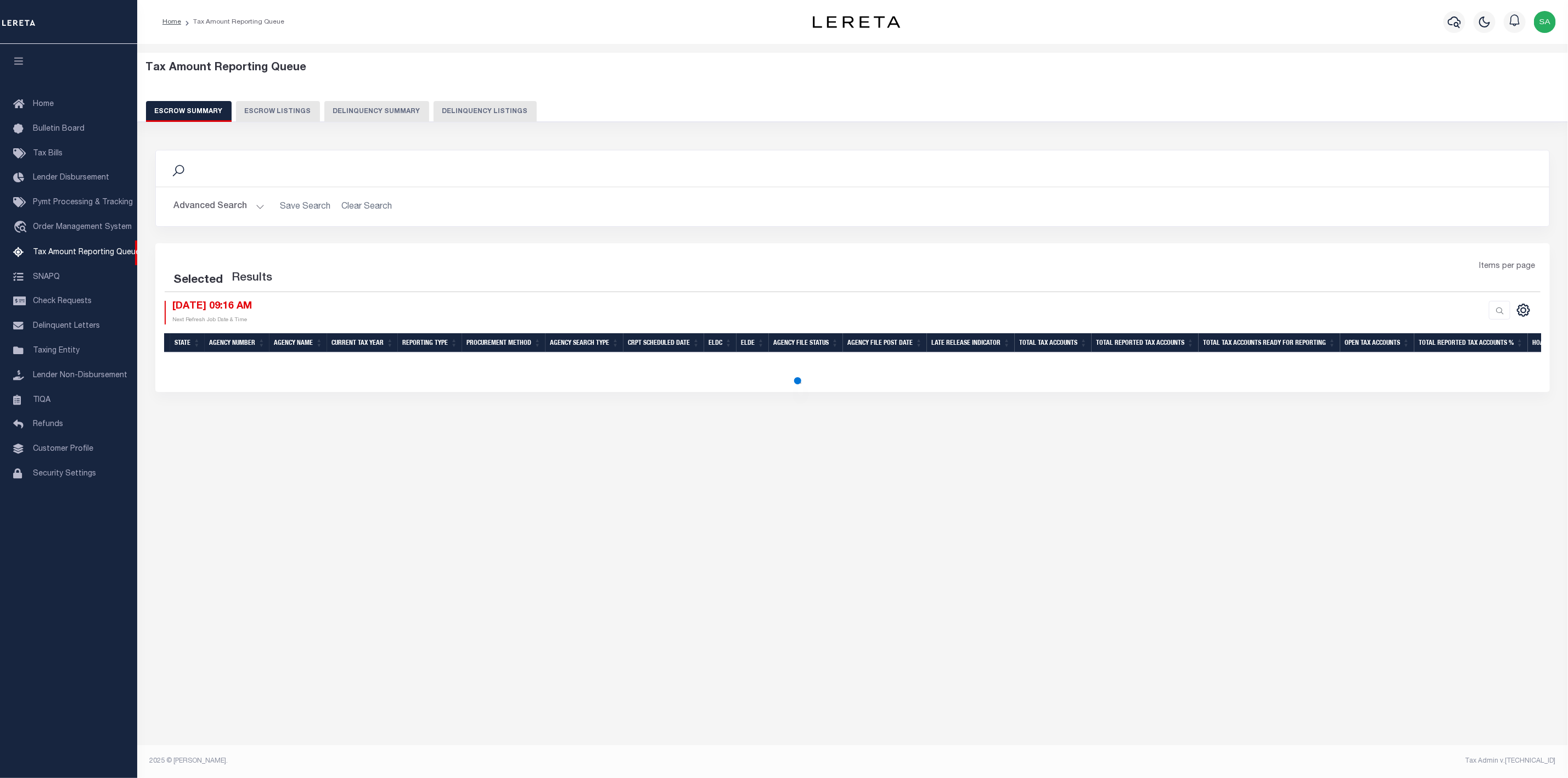
select select
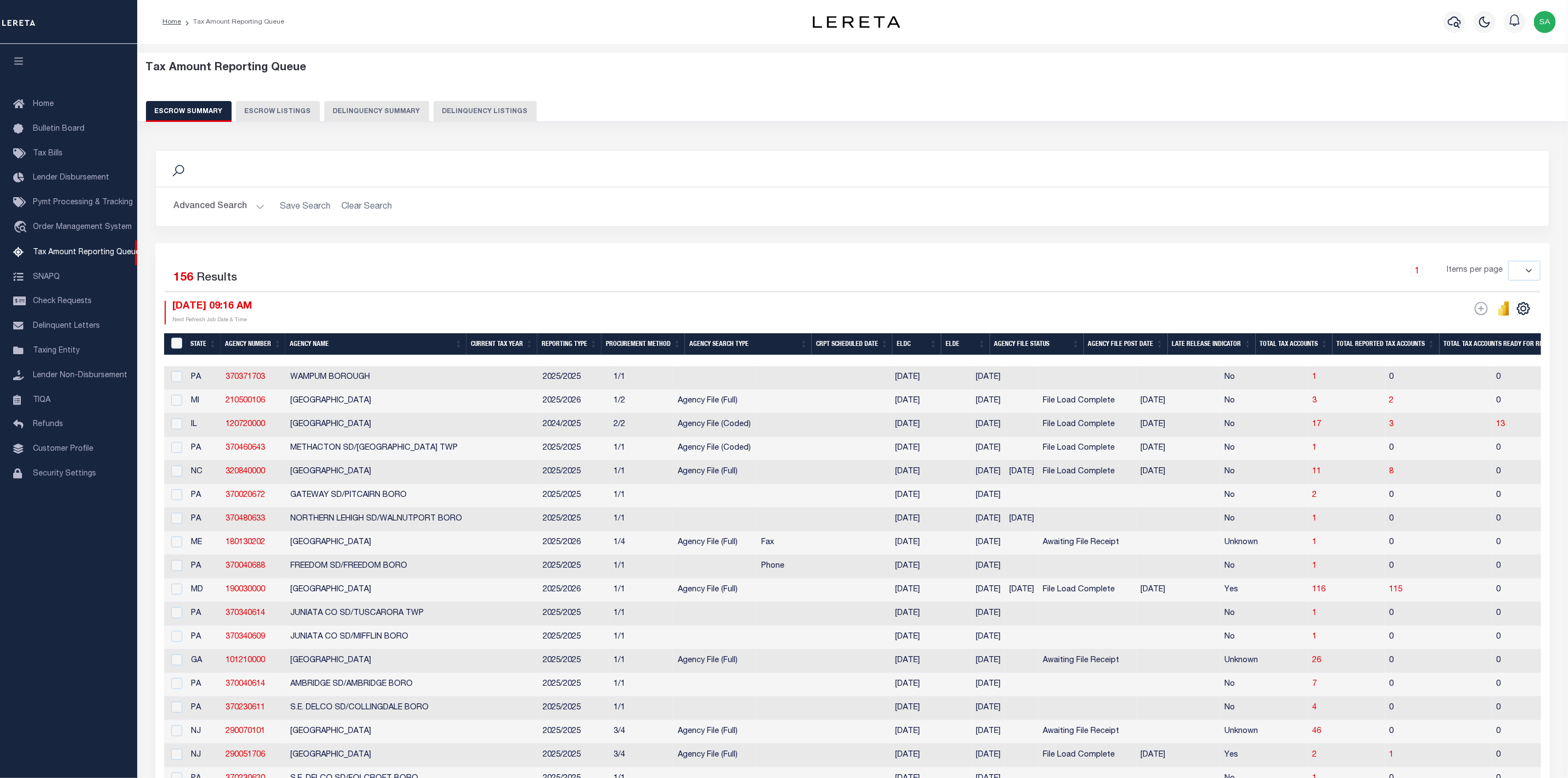
scroll to position [805, 0]
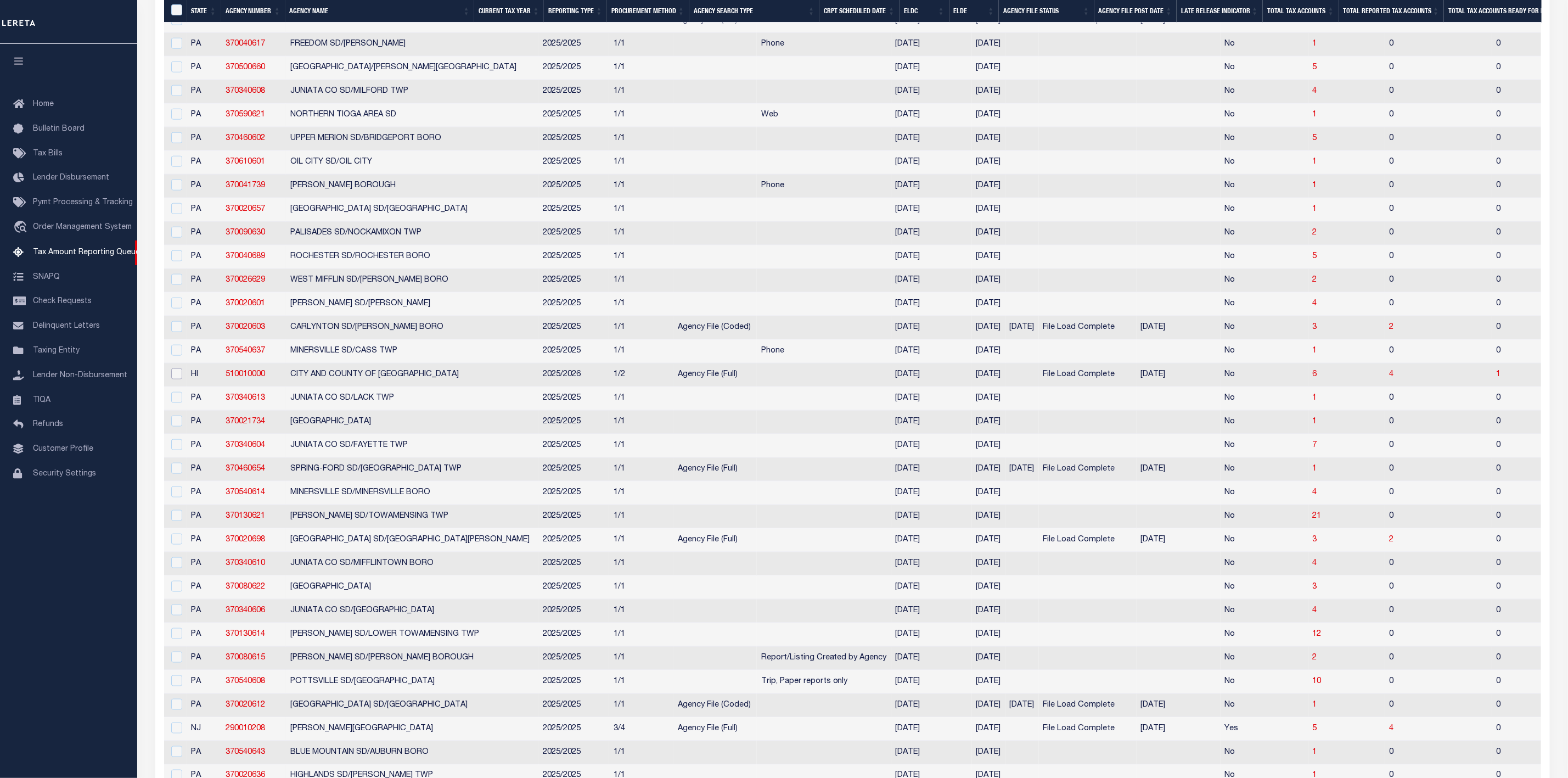
click at [175, 379] on input "checkbox" at bounding box center [177, 374] width 11 height 11
checkbox input "true"
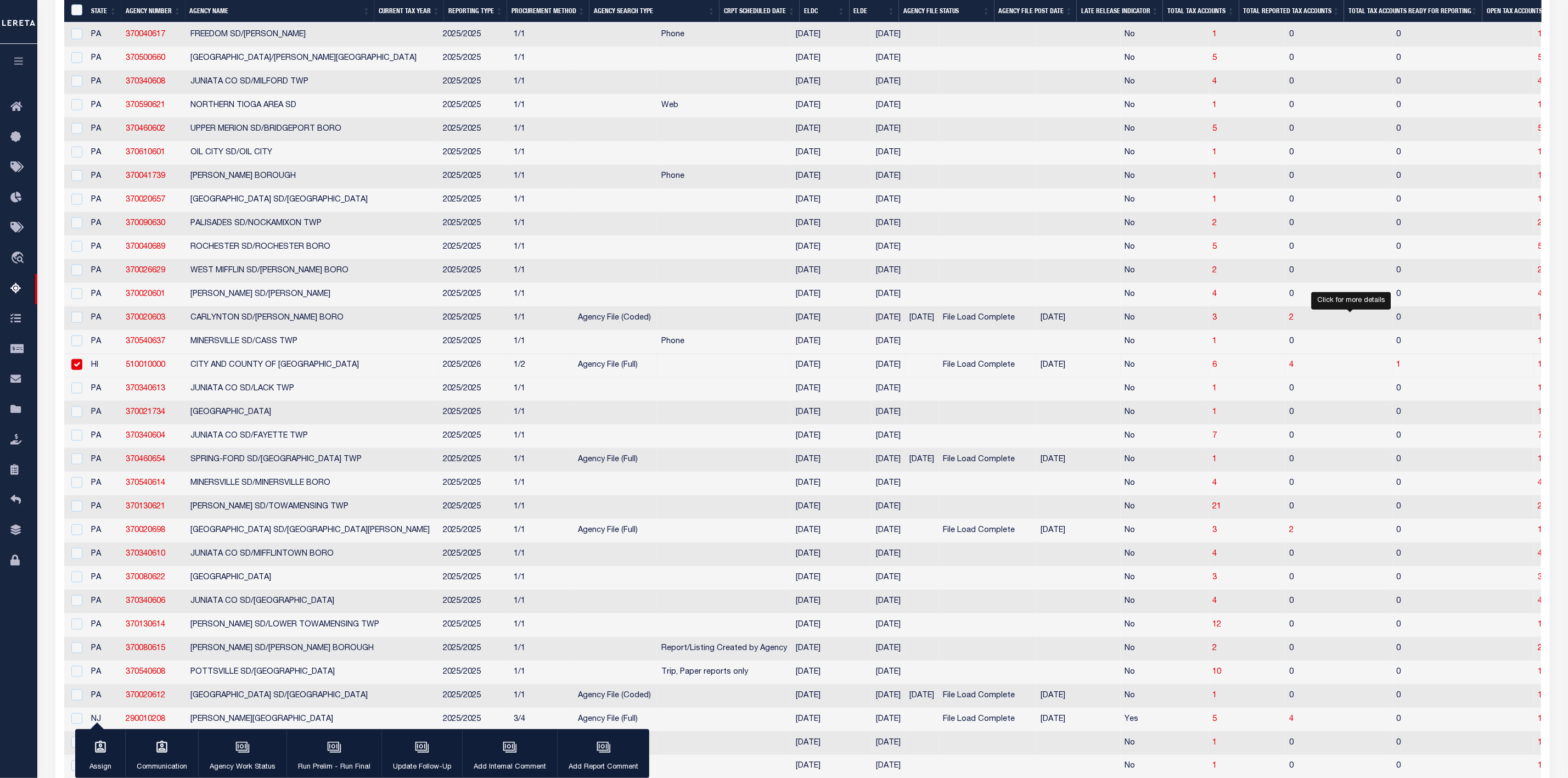
click at [1397, 369] on span "1" at bounding box center [1400, 365] width 5 height 8
select select "100"
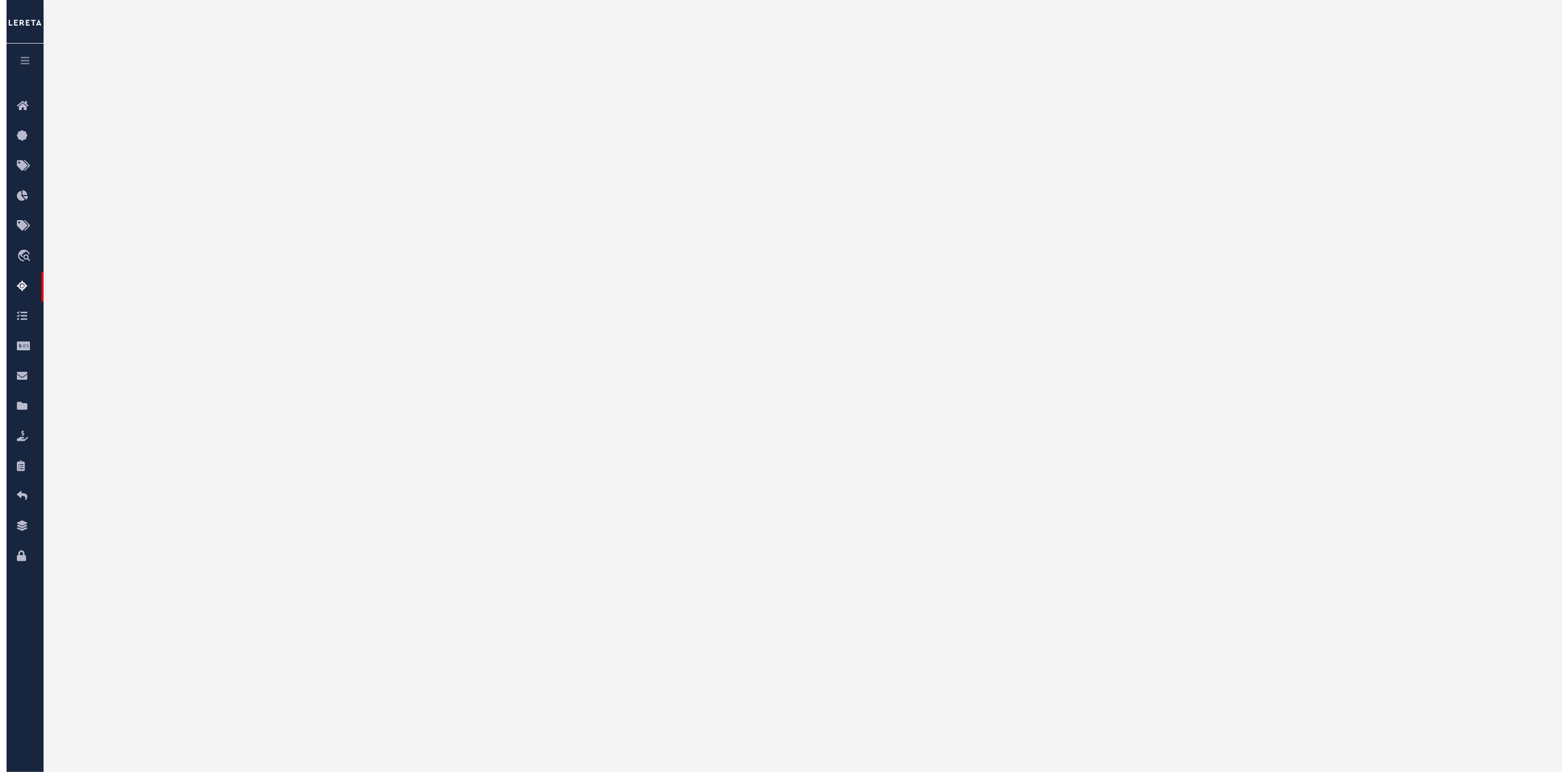
scroll to position [0, 0]
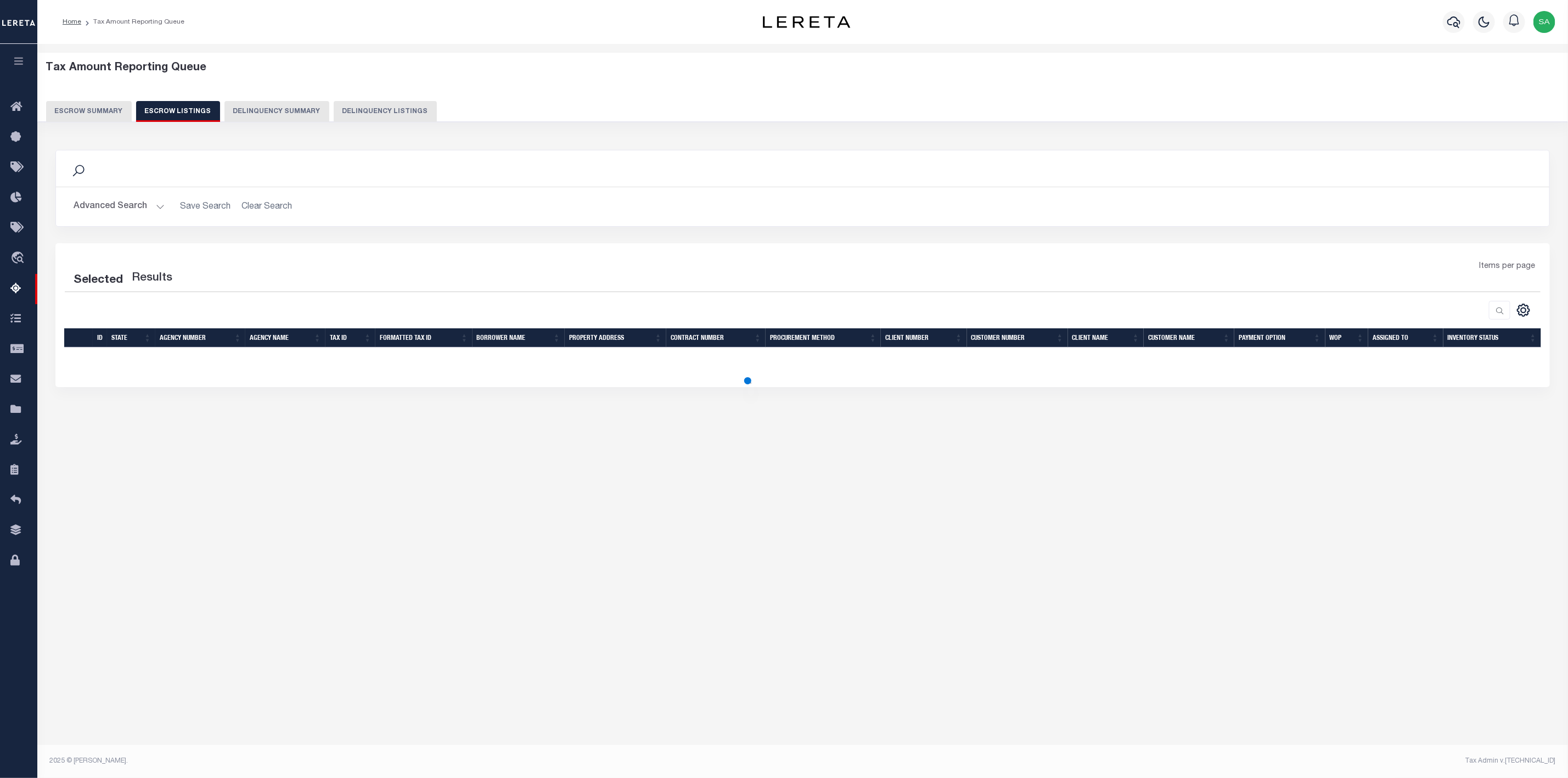
select select "100"
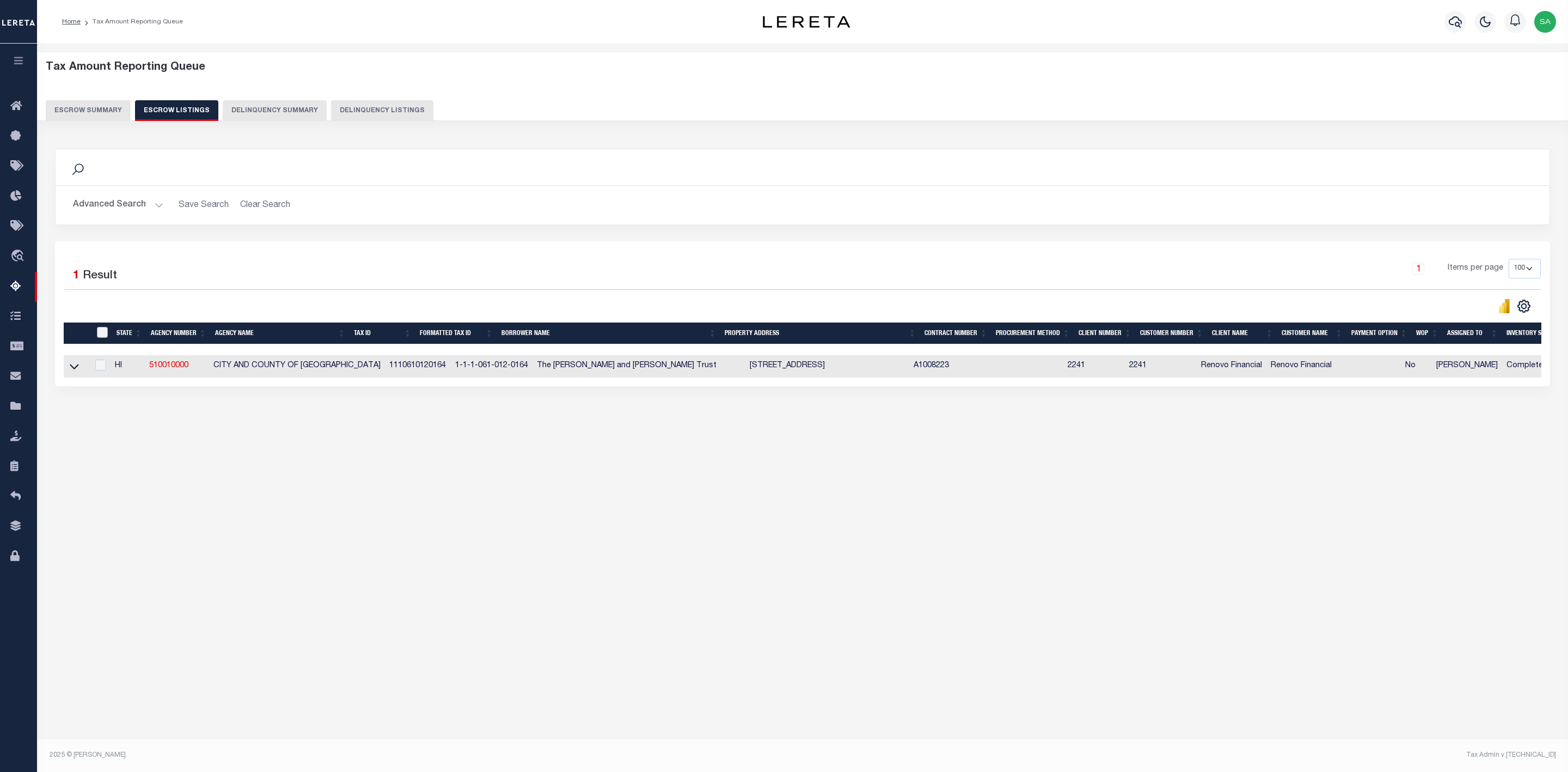
click at [100, 333] on input "ID" at bounding box center [103, 332] width 11 height 11
checkbox input "true"
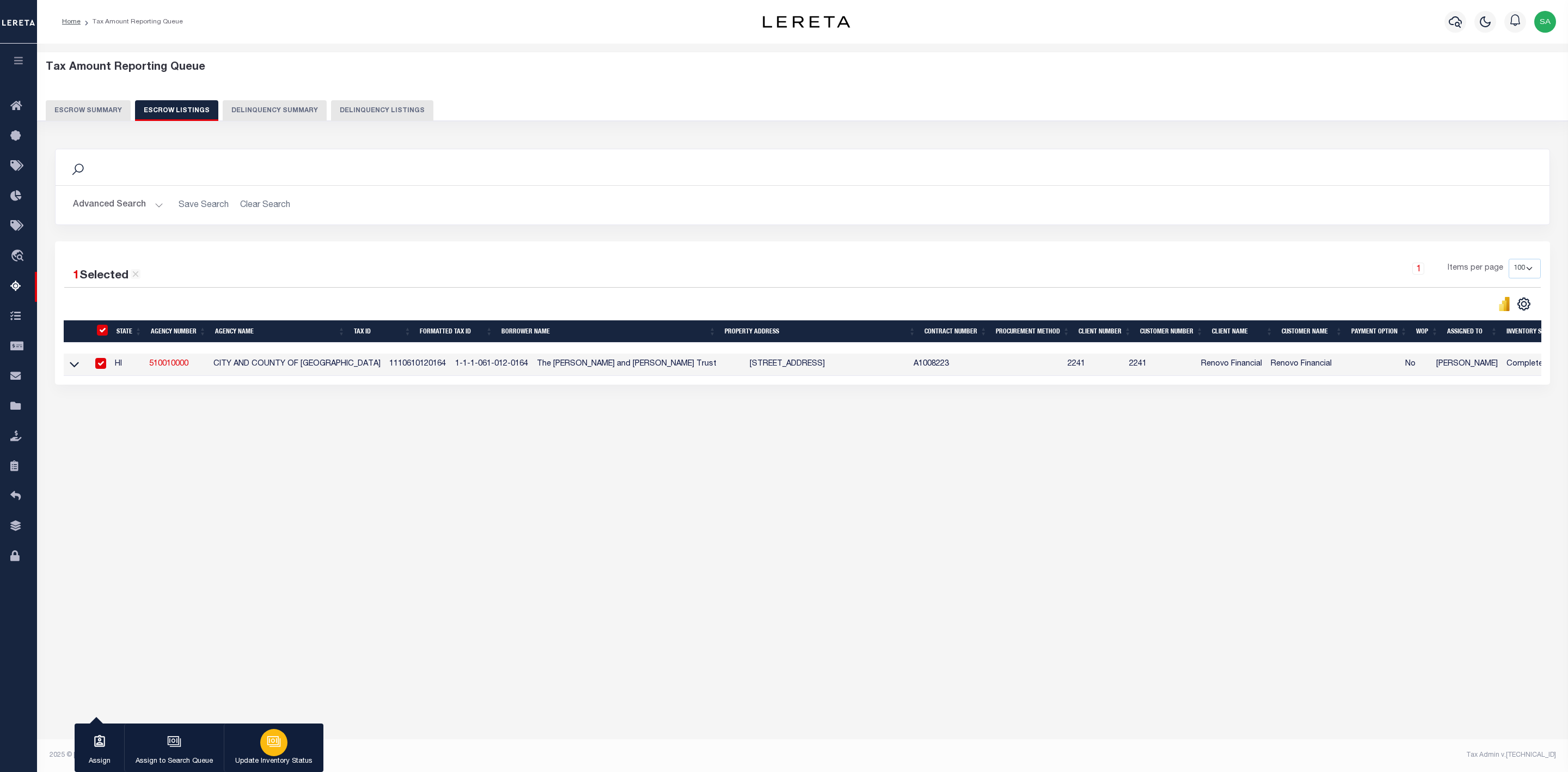
click at [301, 752] on button "Update Inventory Status" at bounding box center [273, 748] width 100 height 49
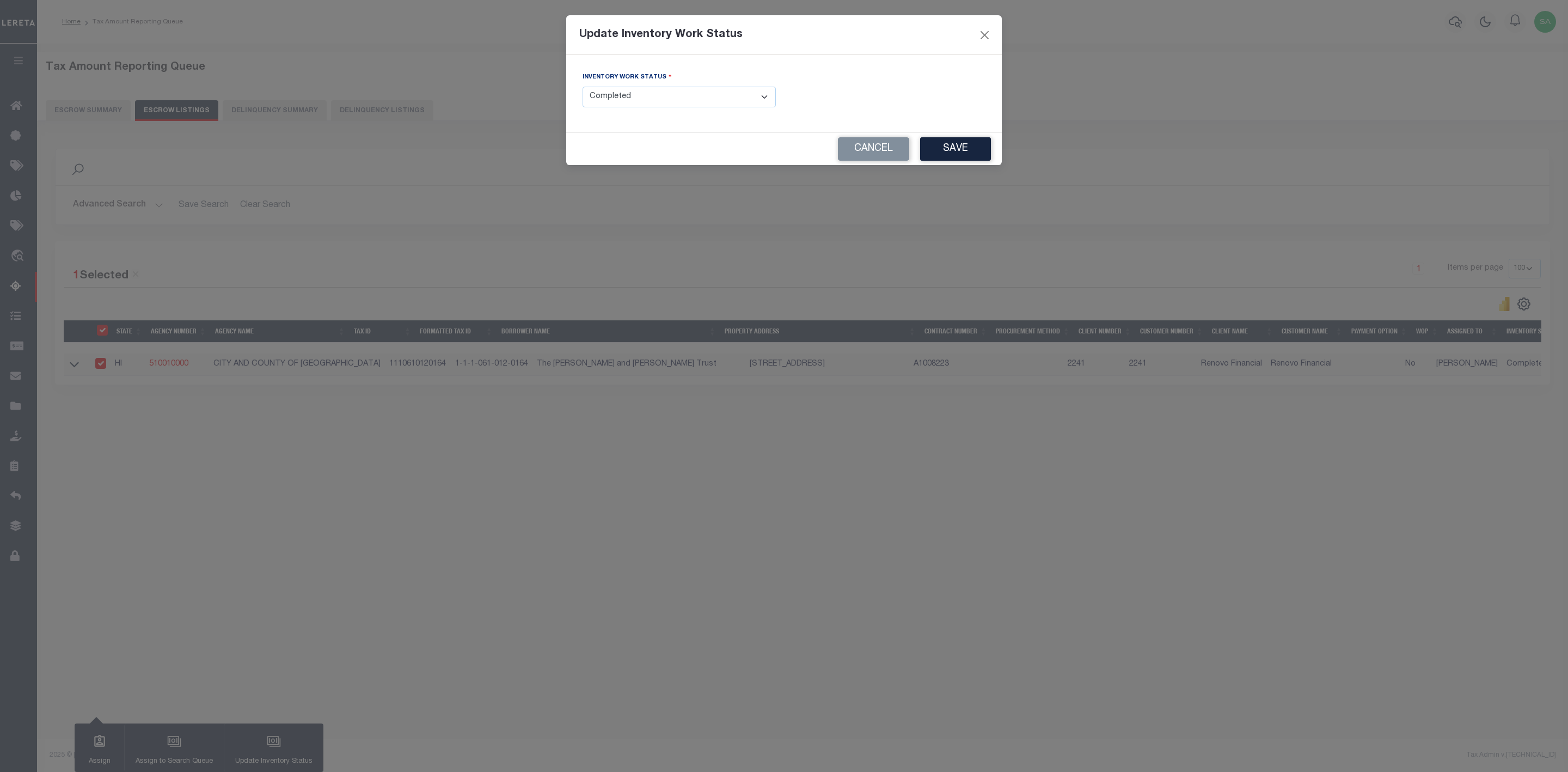
click at [731, 103] on select "- Select Inventory Status - Manual - Exception Pended - Awaiting Search Late Ad…" at bounding box center [679, 96] width 194 height 21
click at [583, 87] on select "- Select Inventory Status - Manual - Exception Pended - Awaiting Search Late Ad…" at bounding box center [679, 96] width 194 height 21
click at [965, 147] on button "Save" at bounding box center [955, 149] width 71 height 24
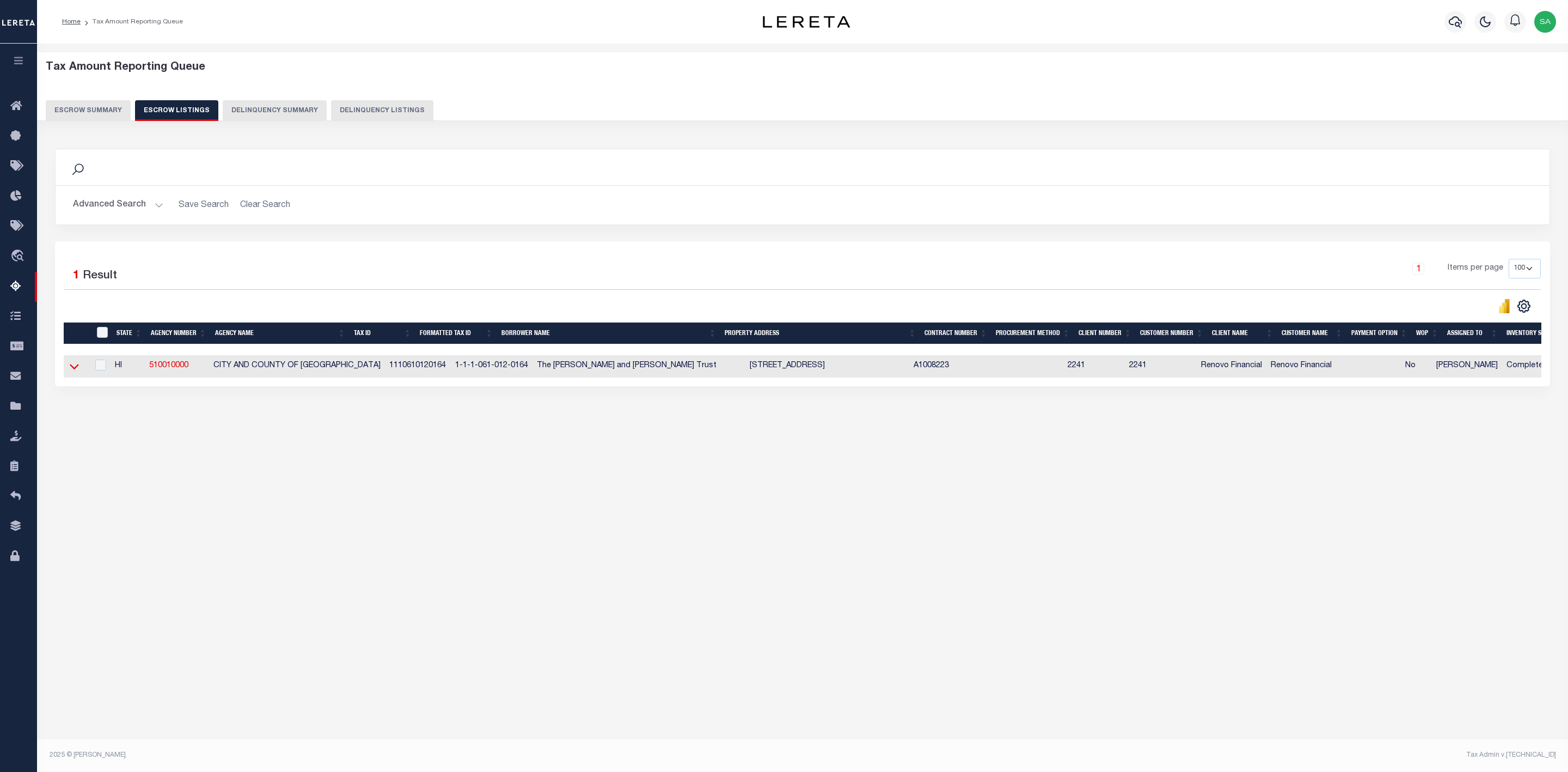
click at [72, 370] on icon at bounding box center [74, 367] width 9 height 5
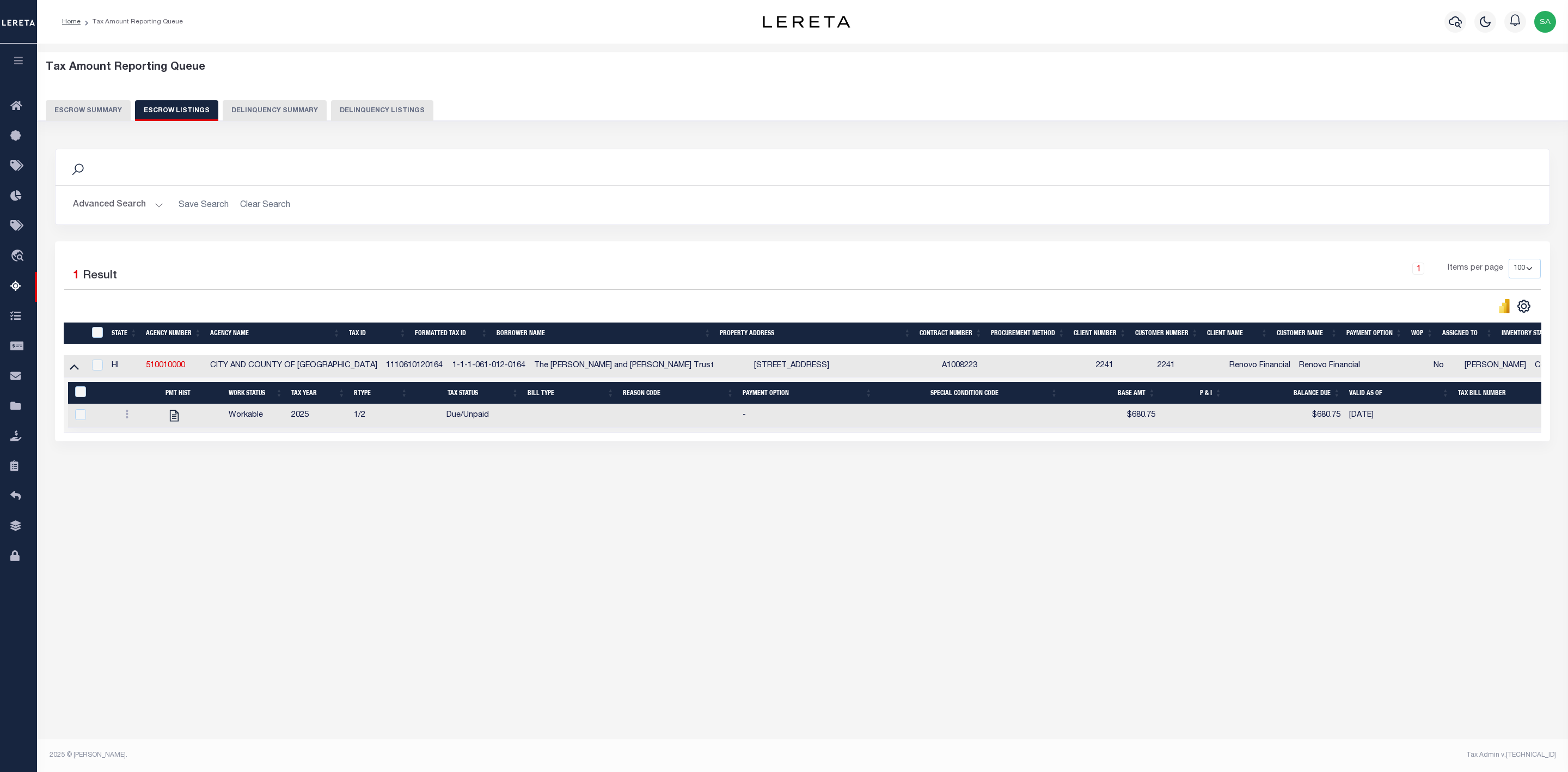
click at [72, 370] on icon at bounding box center [74, 367] width 9 height 5
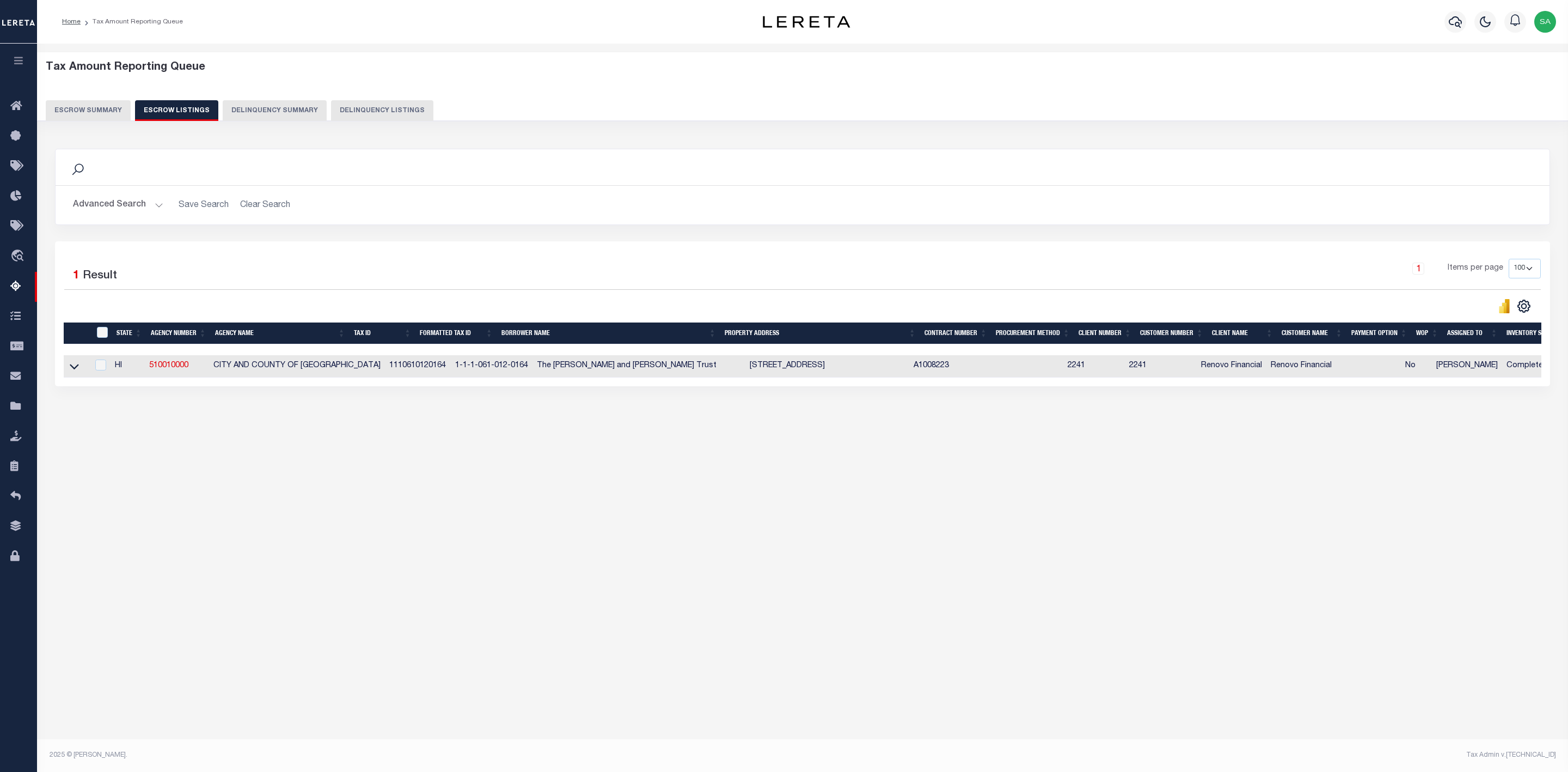
click at [247, 525] on div "Tax Amount Reporting Queue Escrow Summary Escrow Listings In" at bounding box center [802, 391] width 1531 height 694
click at [94, 113] on button "Escrow Summary" at bounding box center [88, 111] width 85 height 20
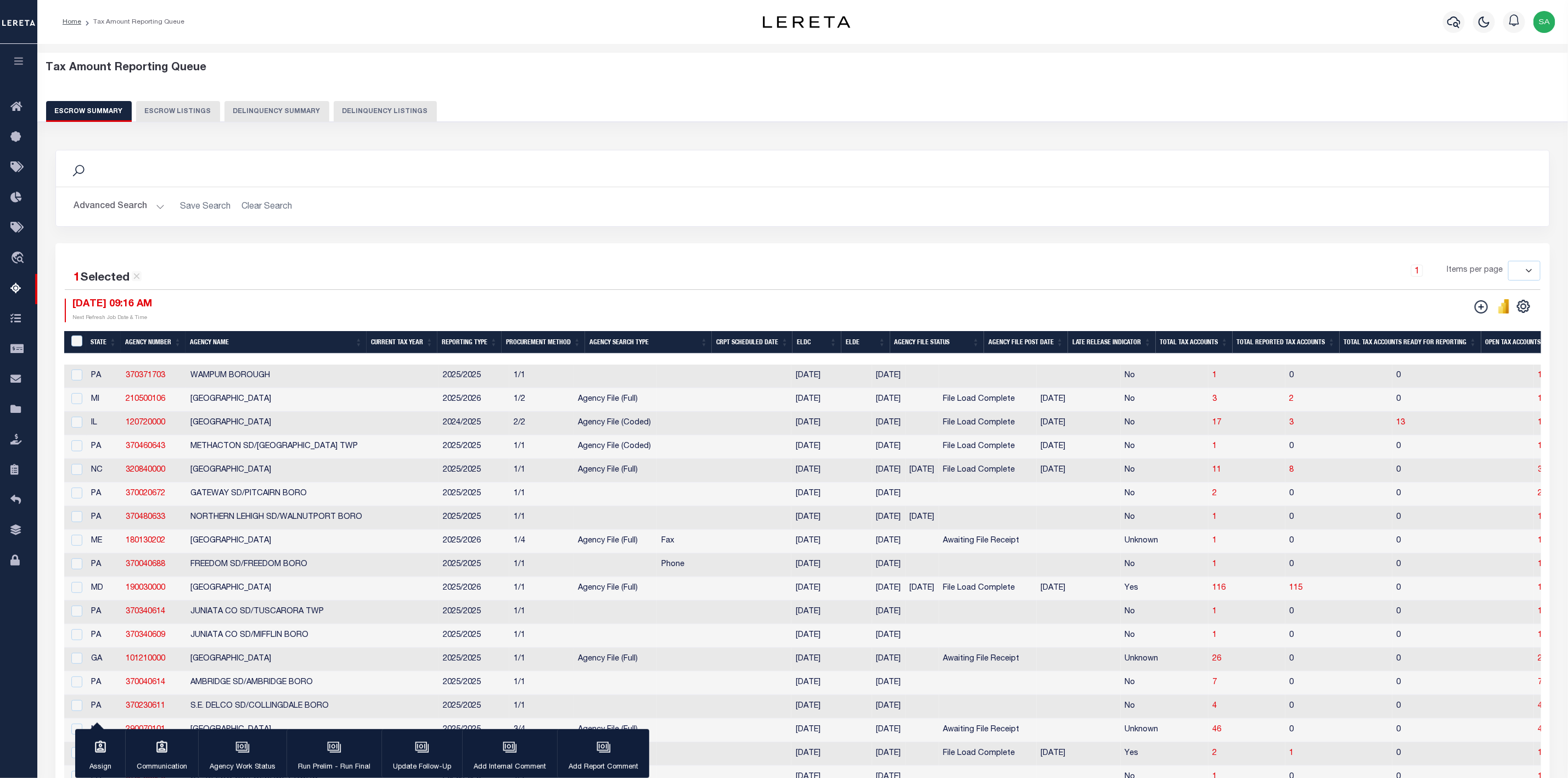
scroll to position [802, 0]
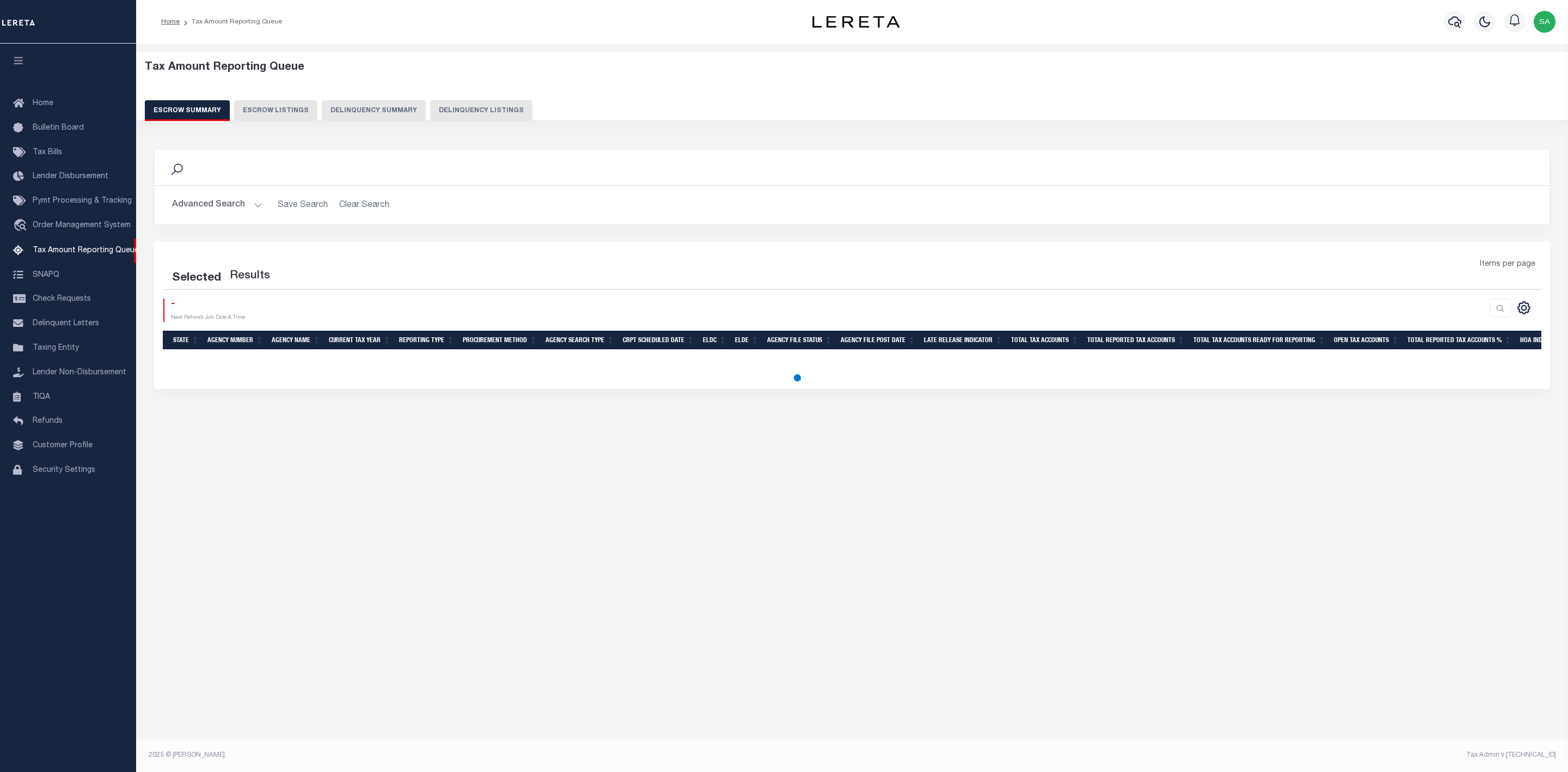
select select "500"
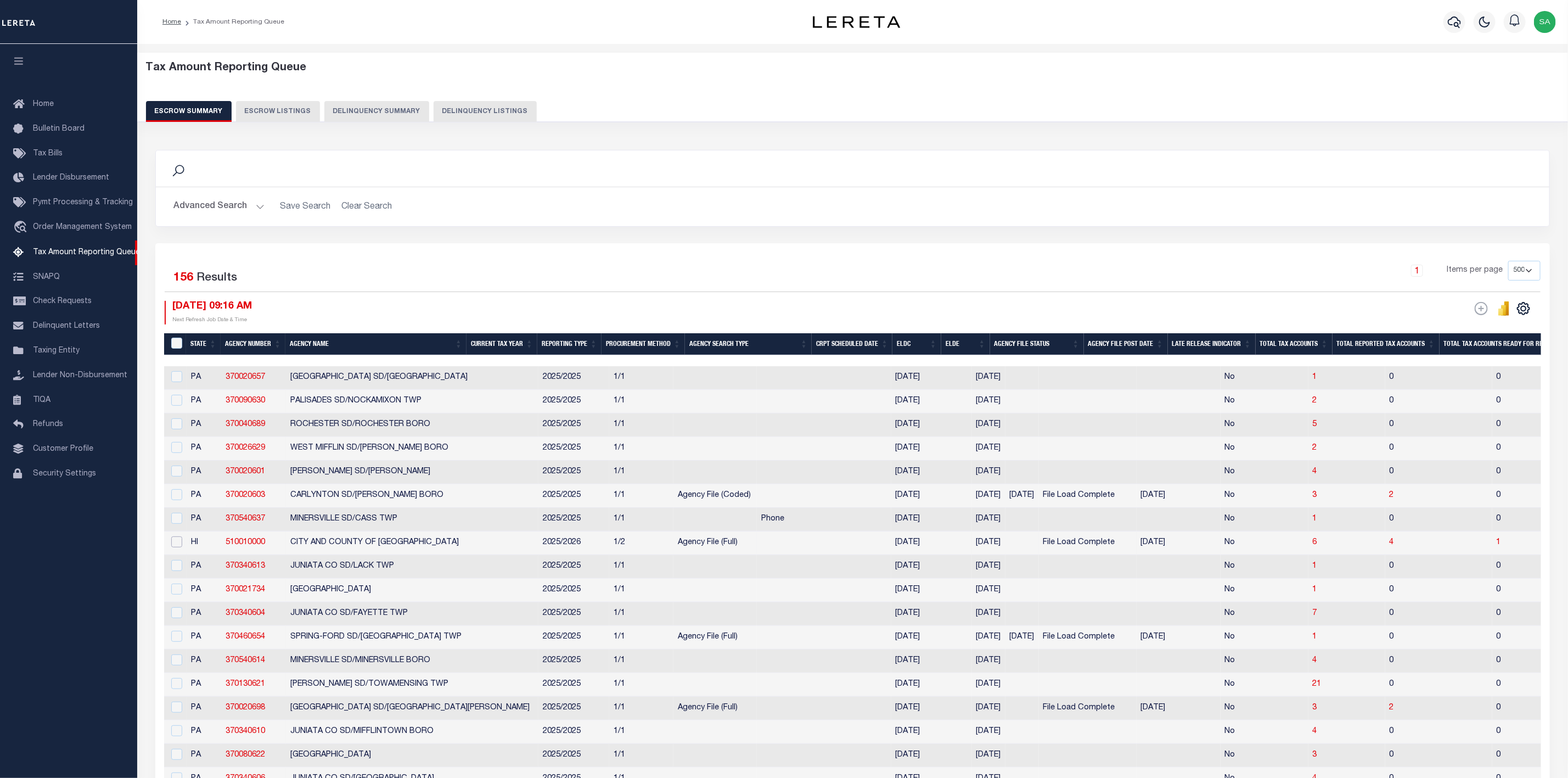
click at [175, 546] on input "checkbox" at bounding box center [177, 542] width 11 height 11
checkbox input "true"
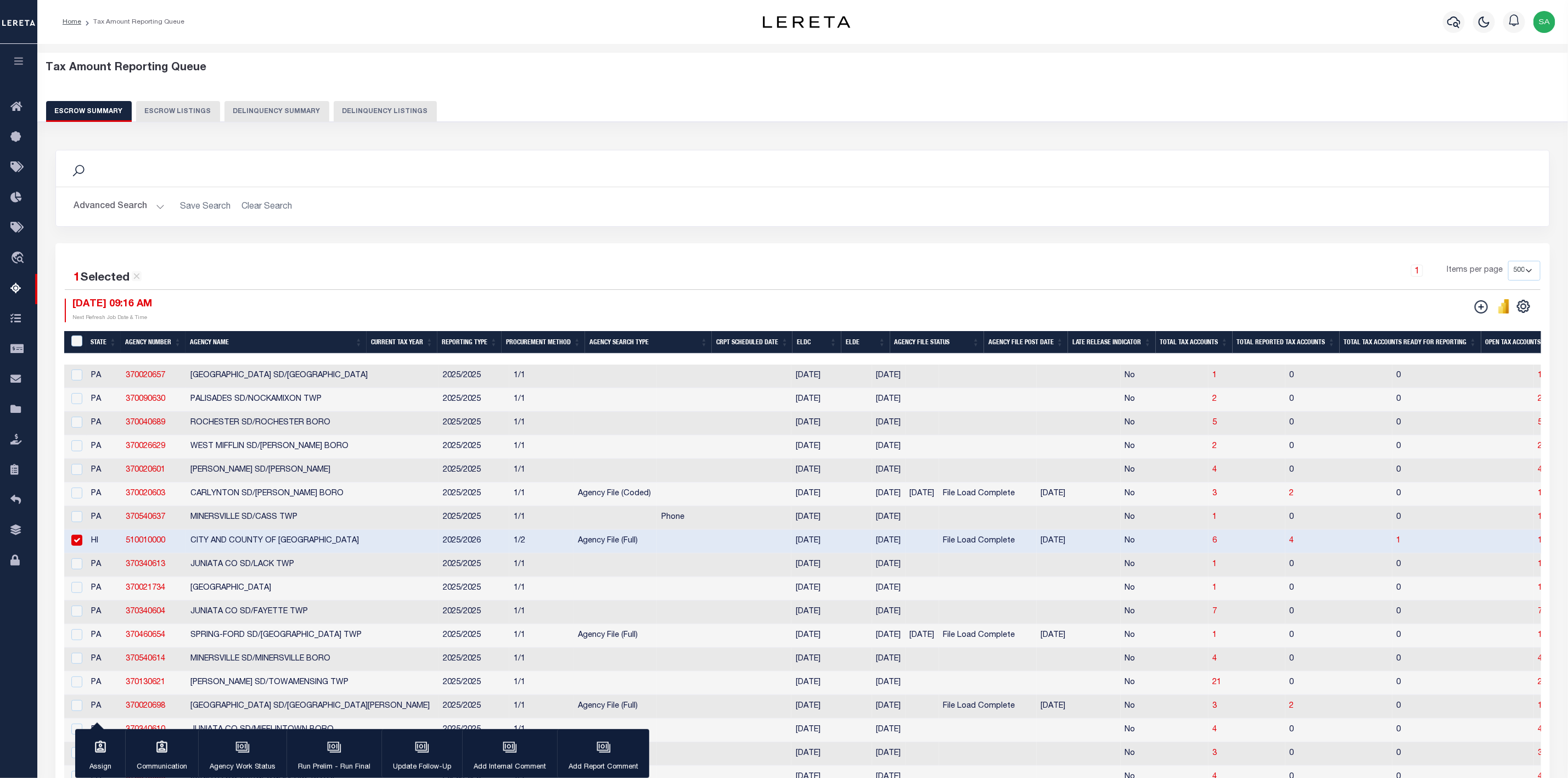
scroll to position [0, 193]
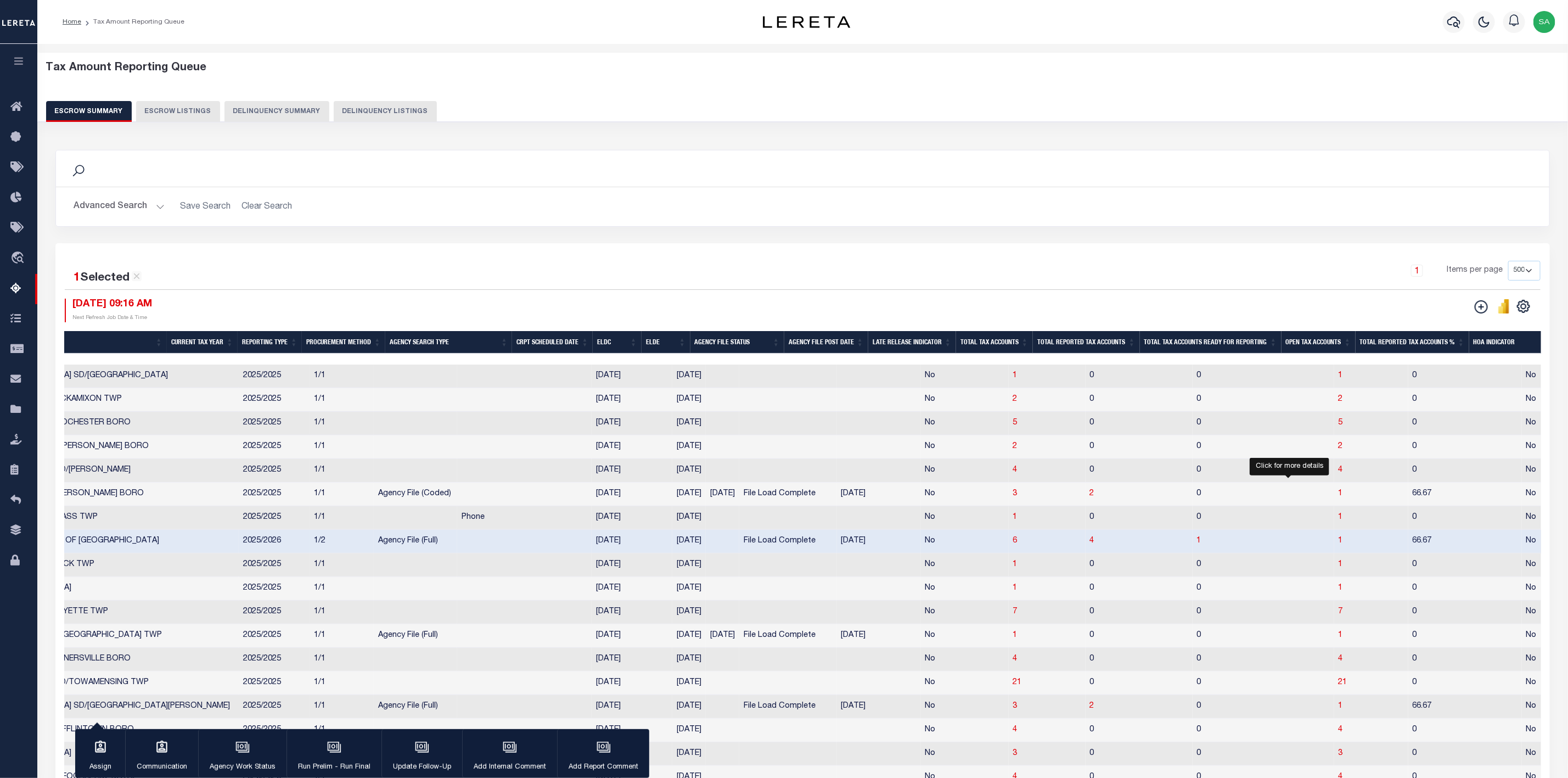
click at [1339, 544] on span "1" at bounding box center [1341, 541] width 5 height 8
select select "100"
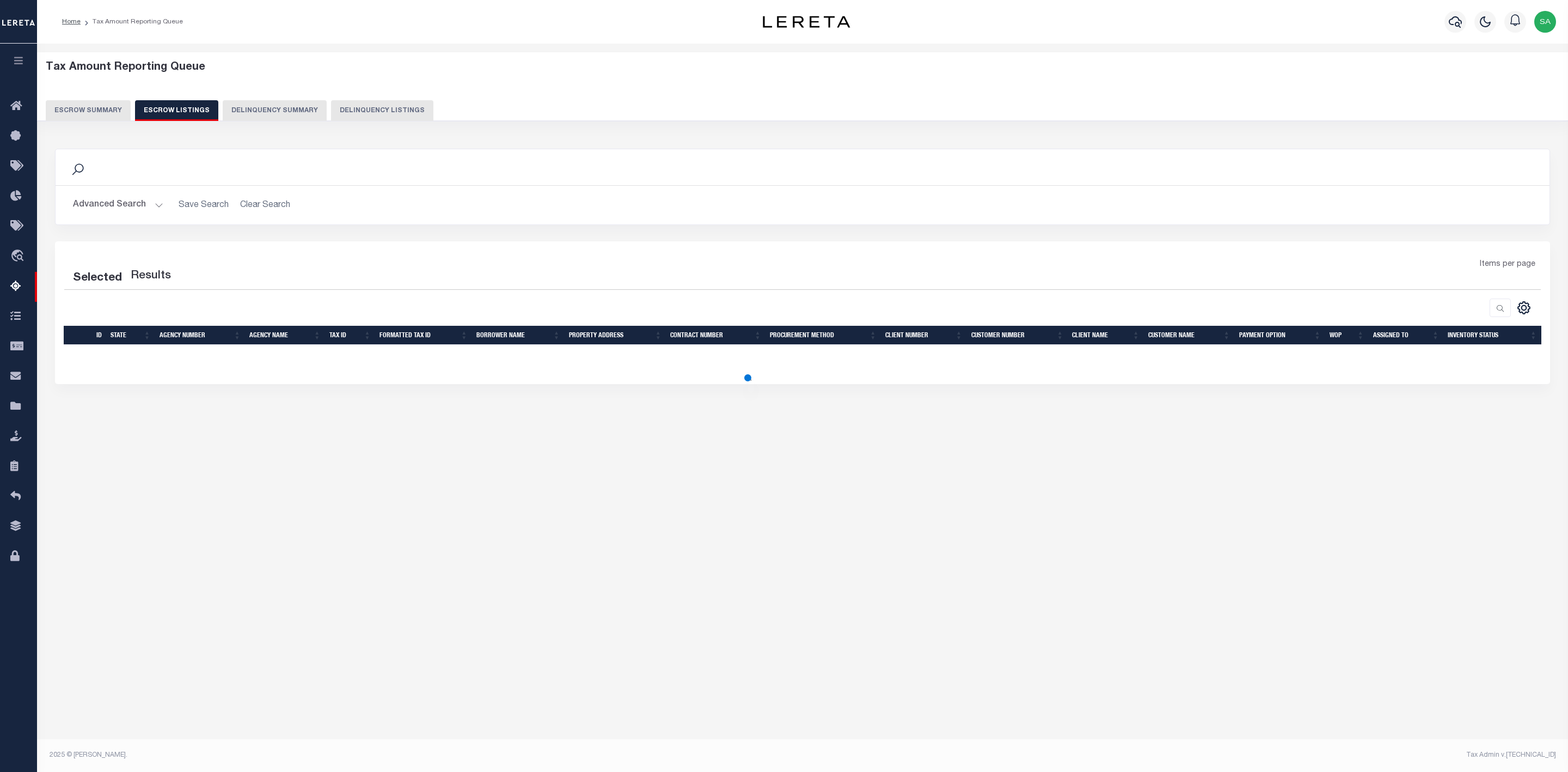
select select "100"
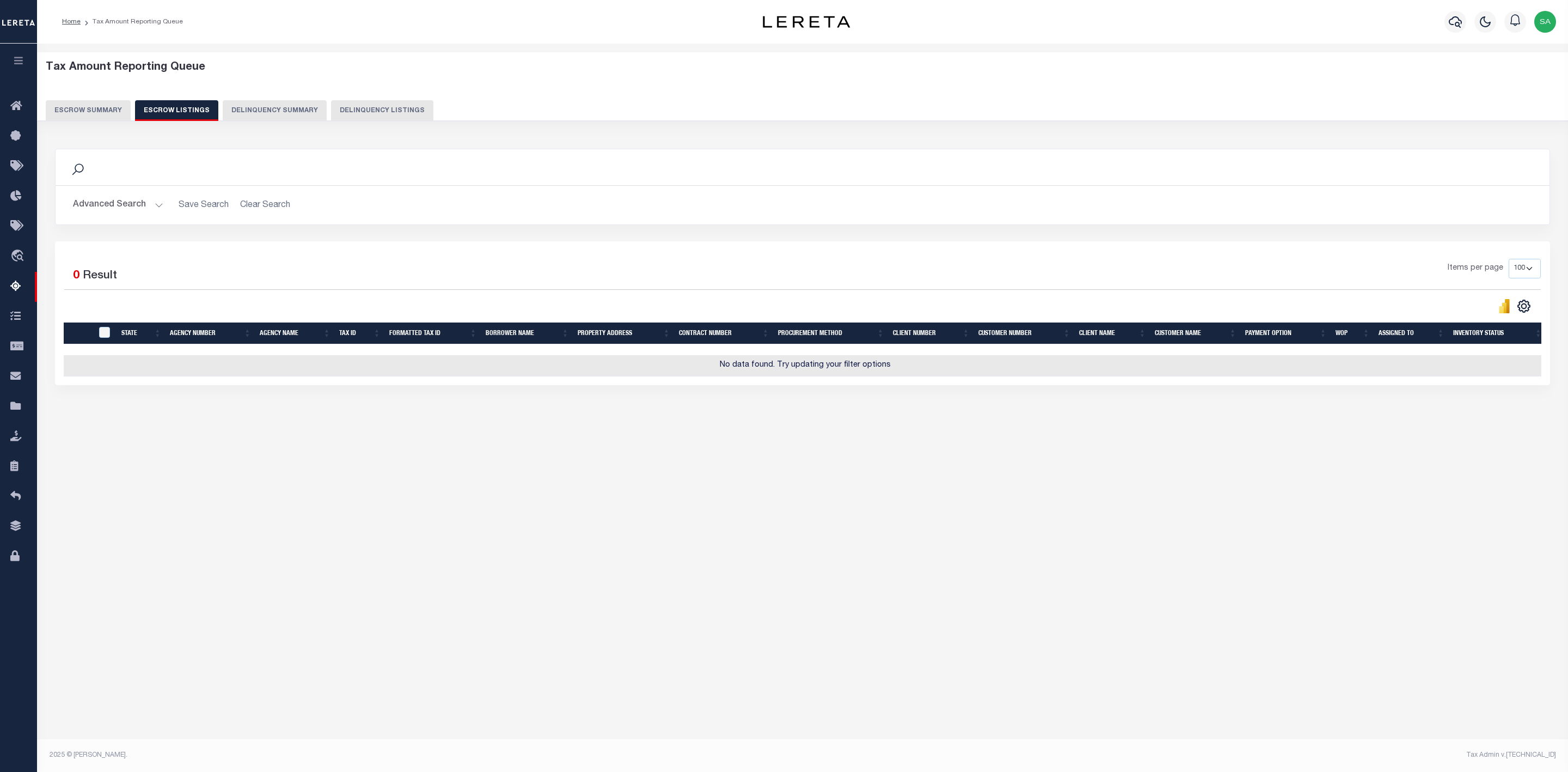
click at [1349, 543] on div "Tax Amount Reporting Queue Escrow Summary Escrow Listings In" at bounding box center [802, 391] width 1531 height 694
click at [103, 114] on button "Escrow Summary" at bounding box center [88, 111] width 85 height 20
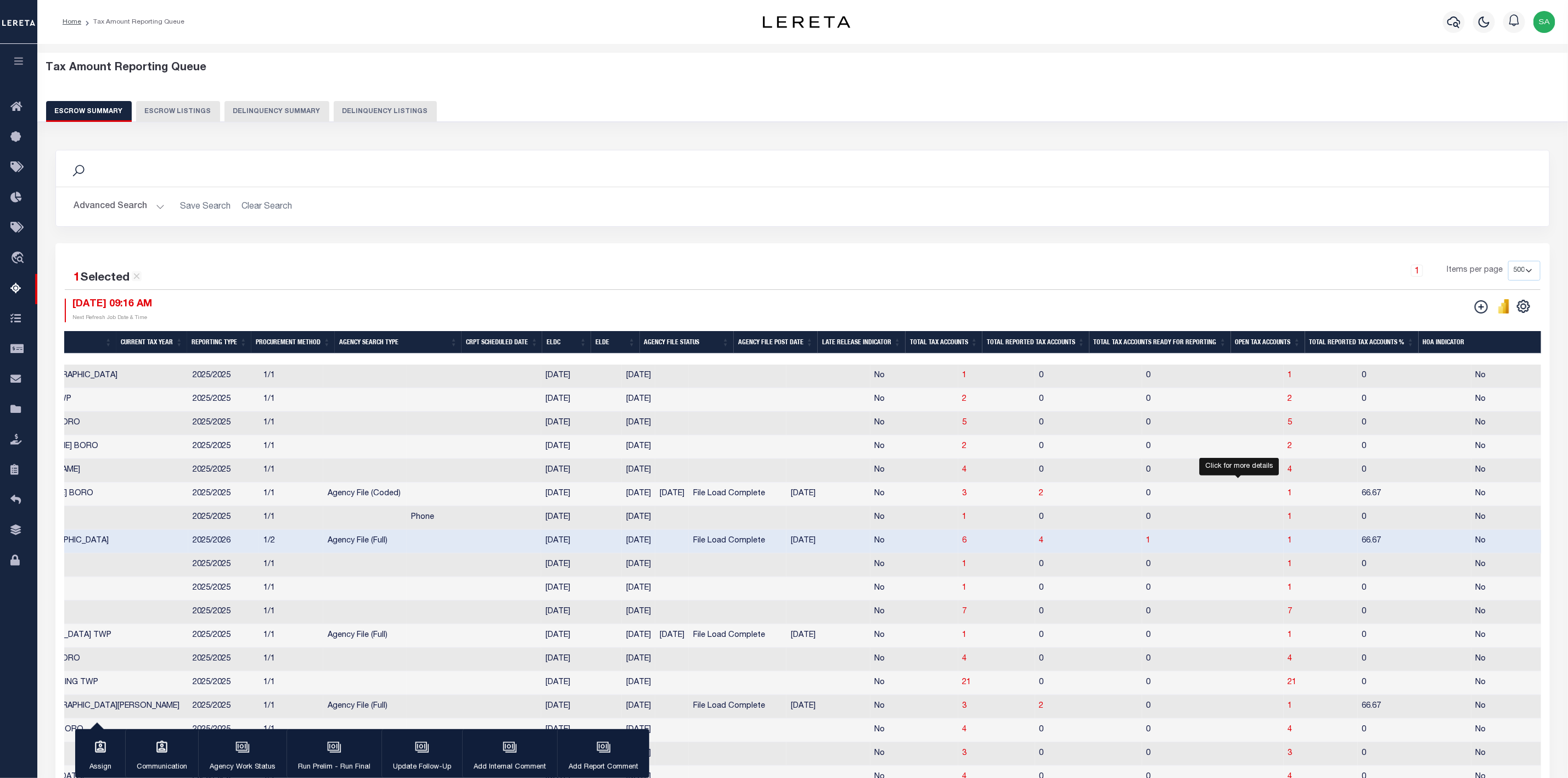
click at [1288, 542] on span "1" at bounding box center [1291, 541] width 5 height 8
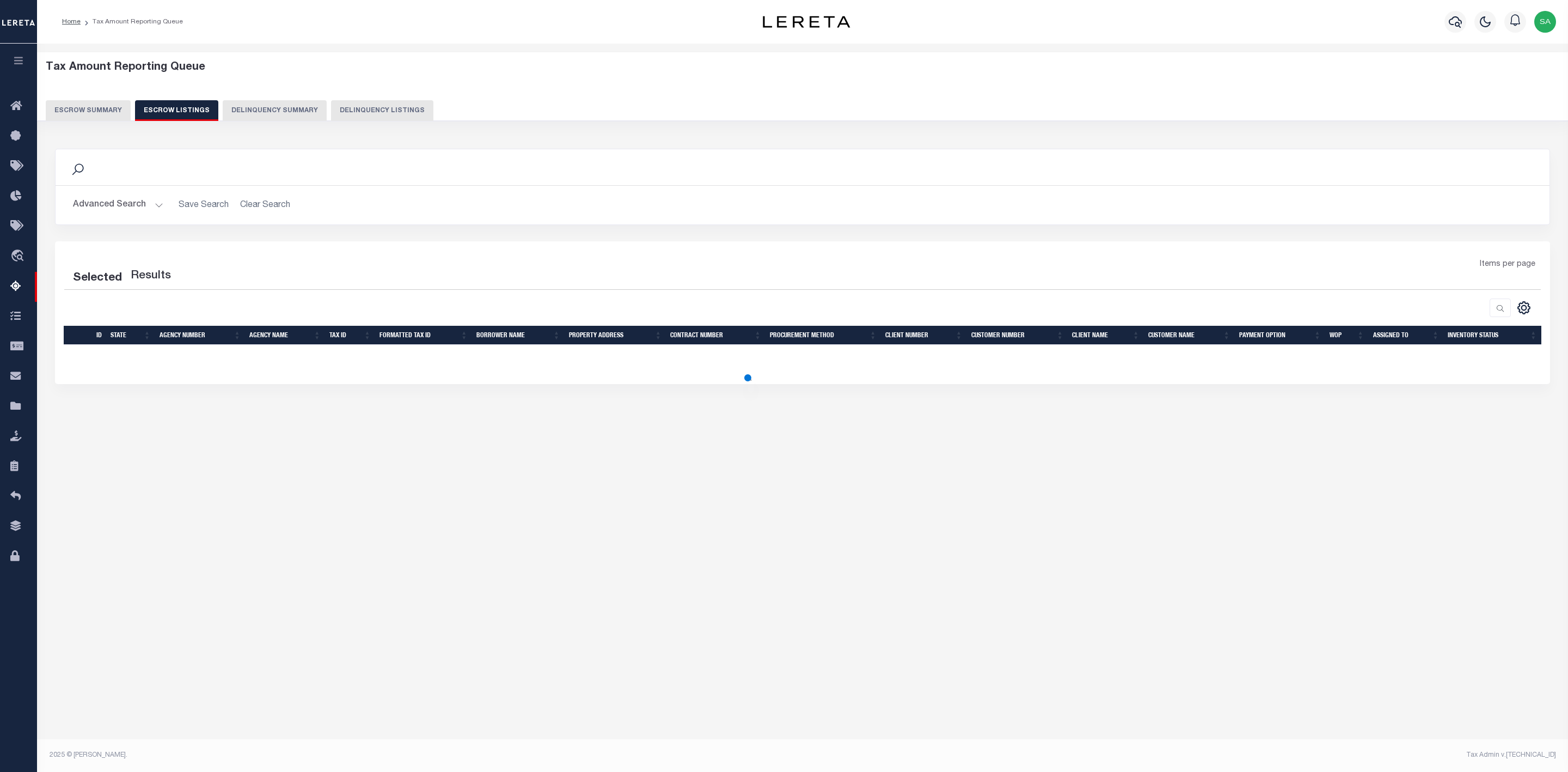
select select "100"
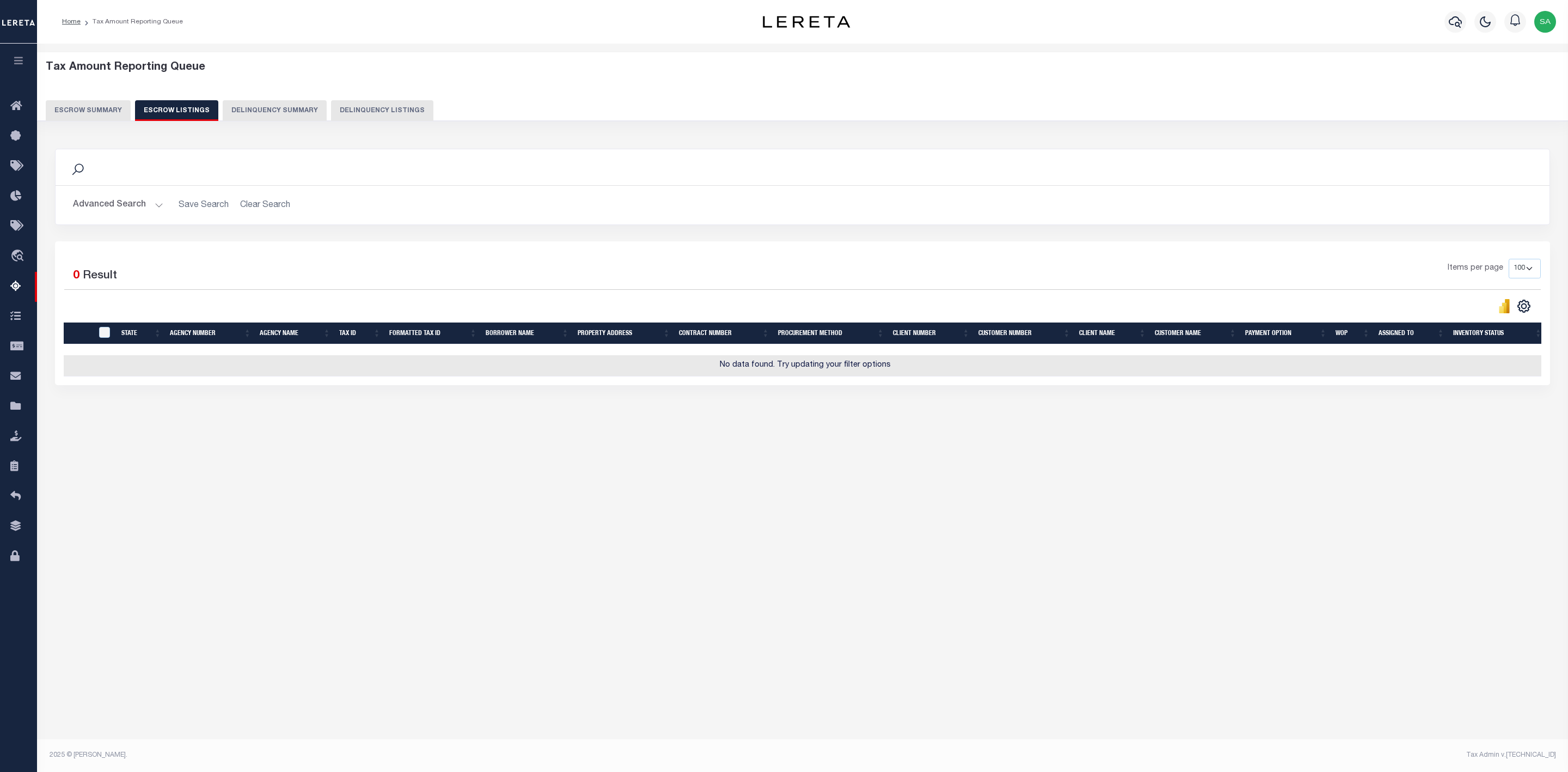
click at [103, 111] on button "Escrow Summary" at bounding box center [88, 111] width 85 height 20
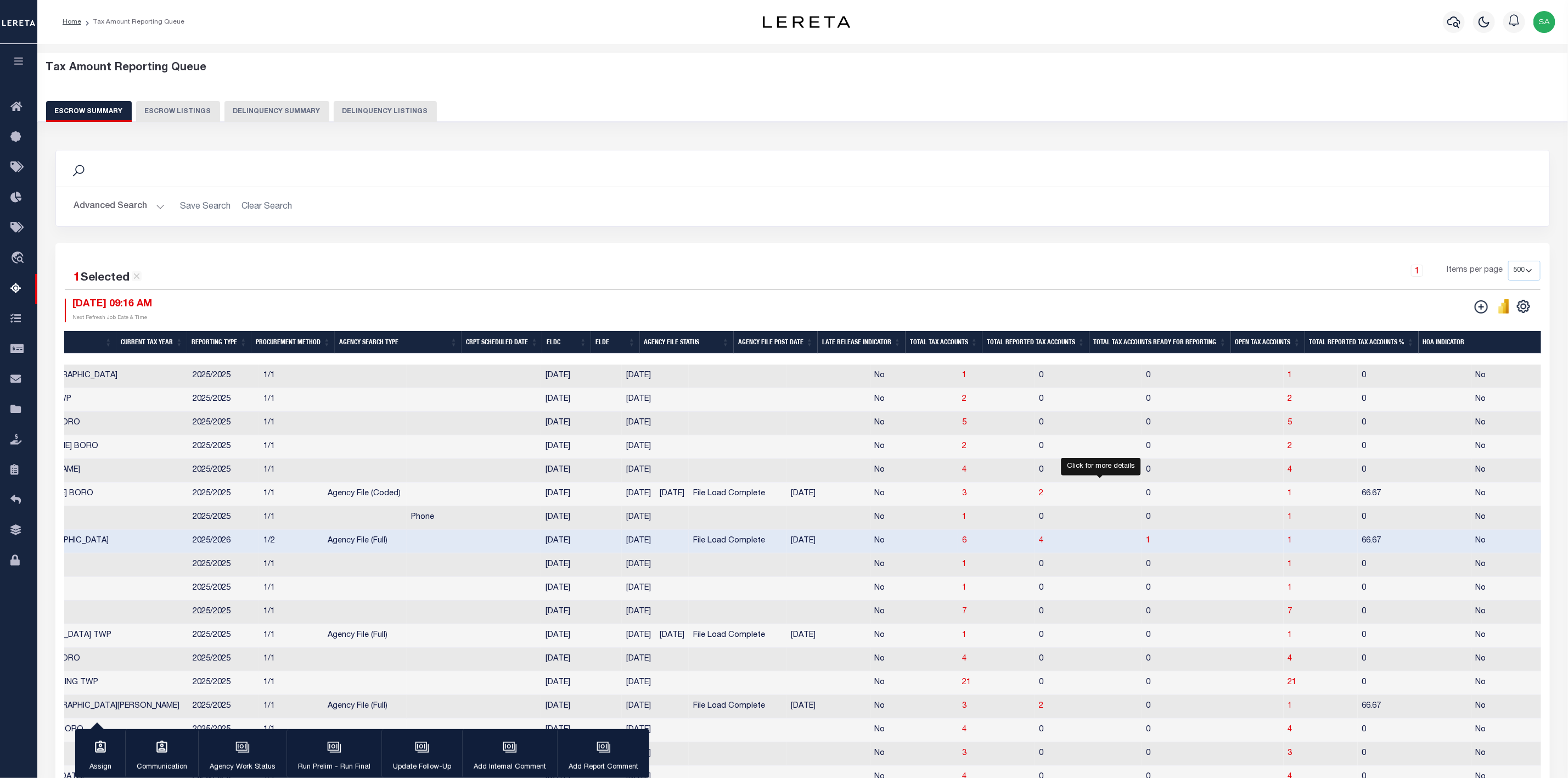
click at [1147, 544] on span "1" at bounding box center [1149, 541] width 5 height 8
select select "100"
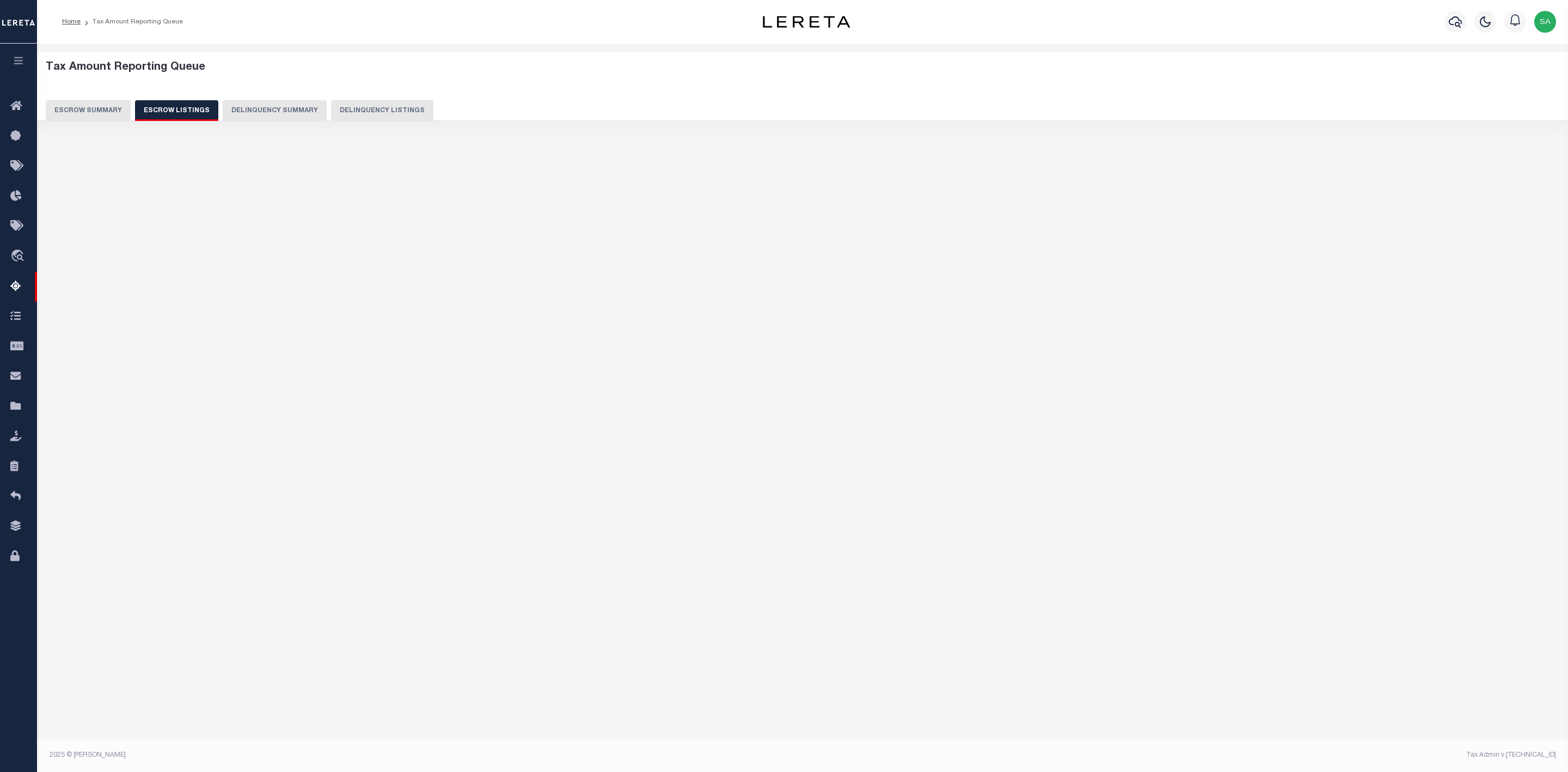
select select "100"
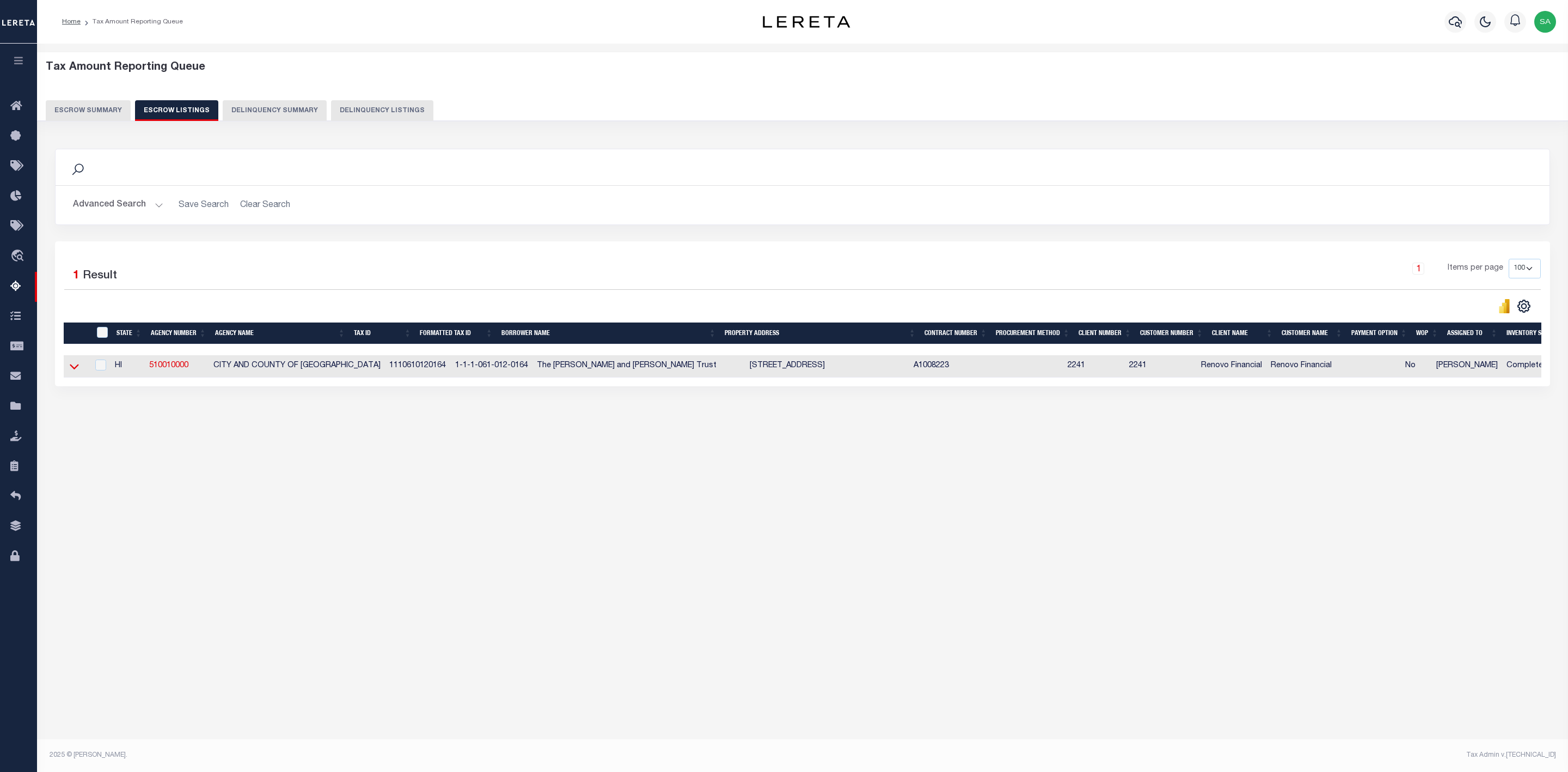
click at [72, 372] on icon at bounding box center [74, 366] width 9 height 12
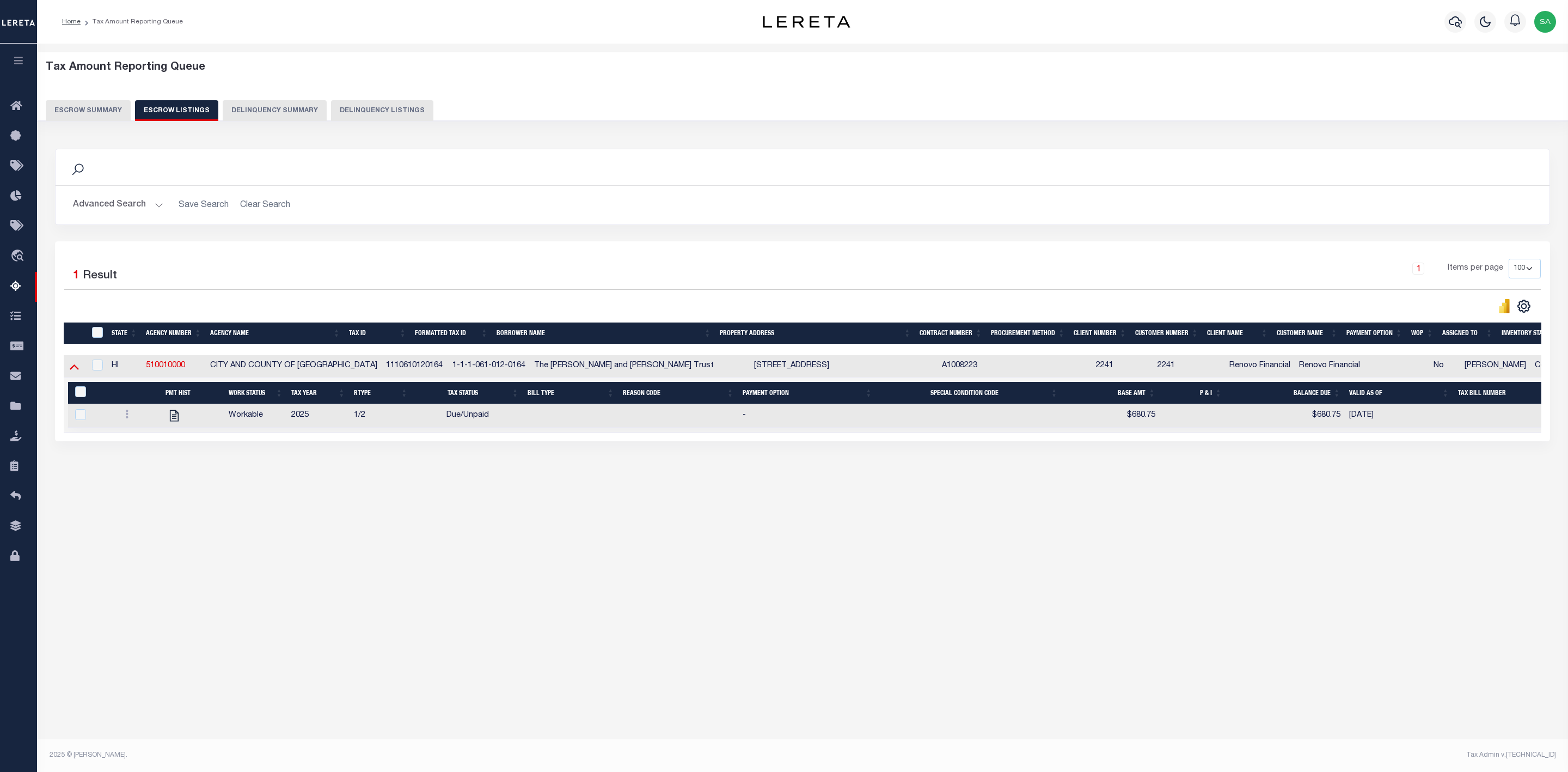
click at [71, 370] on icon at bounding box center [74, 366] width 9 height 12
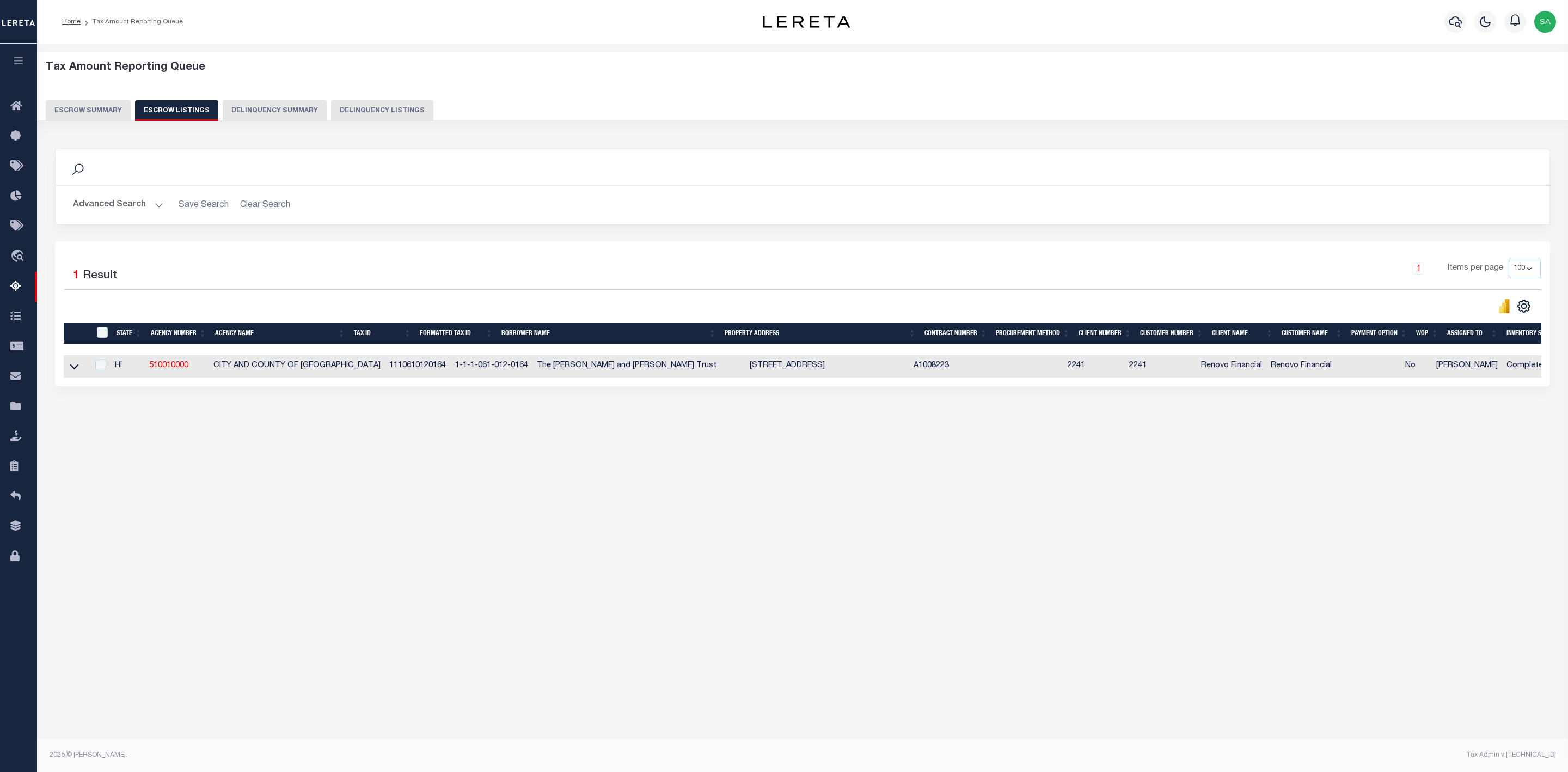
click at [95, 104] on button "Escrow Summary" at bounding box center [88, 111] width 85 height 20
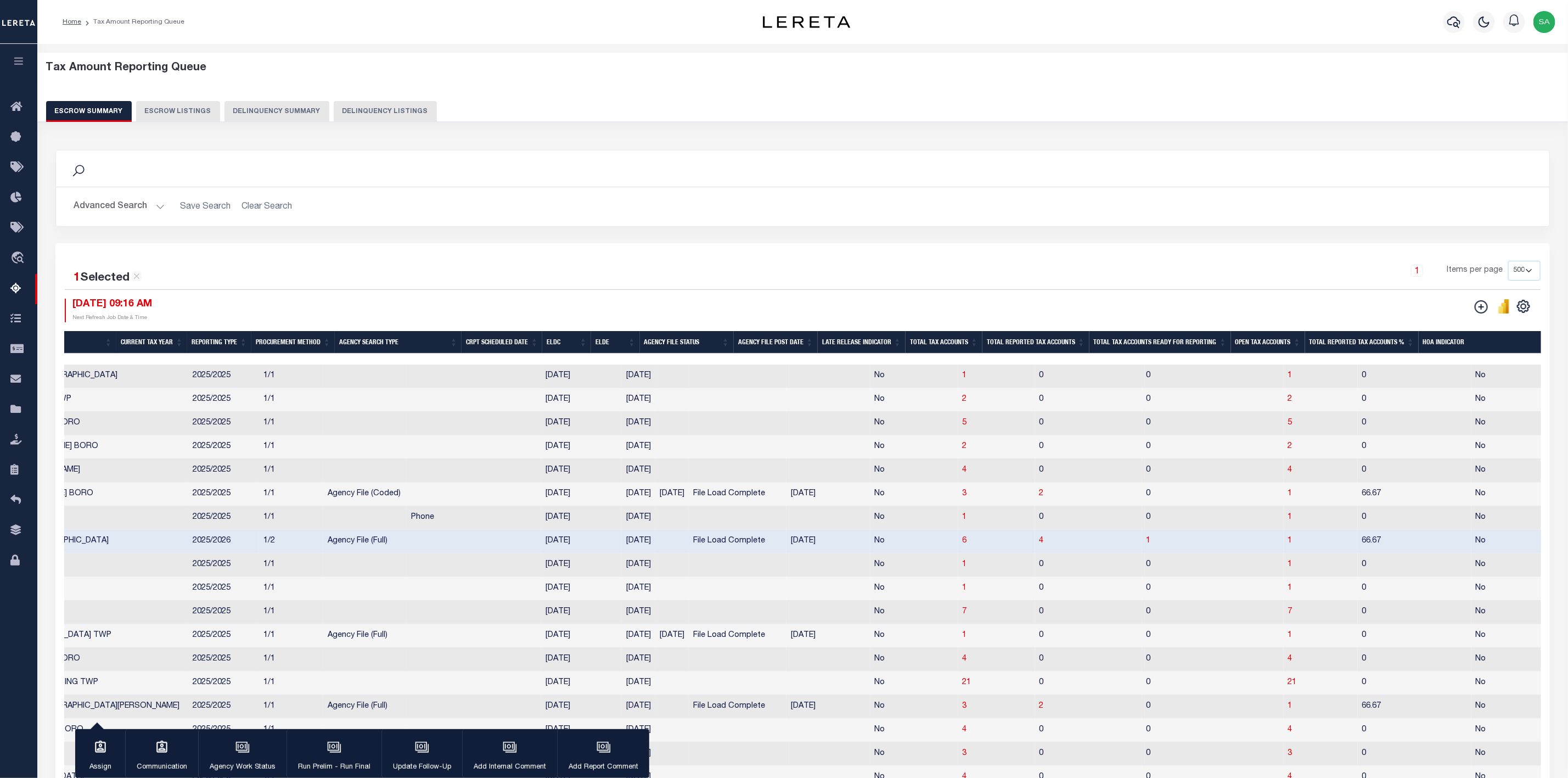
click at [938, 305] on div "ESCROW Web Extract" at bounding box center [1172, 310] width 739 height 24
click at [870, 695] on td "No" at bounding box center [914, 683] width 88 height 24
checkbox input "true"
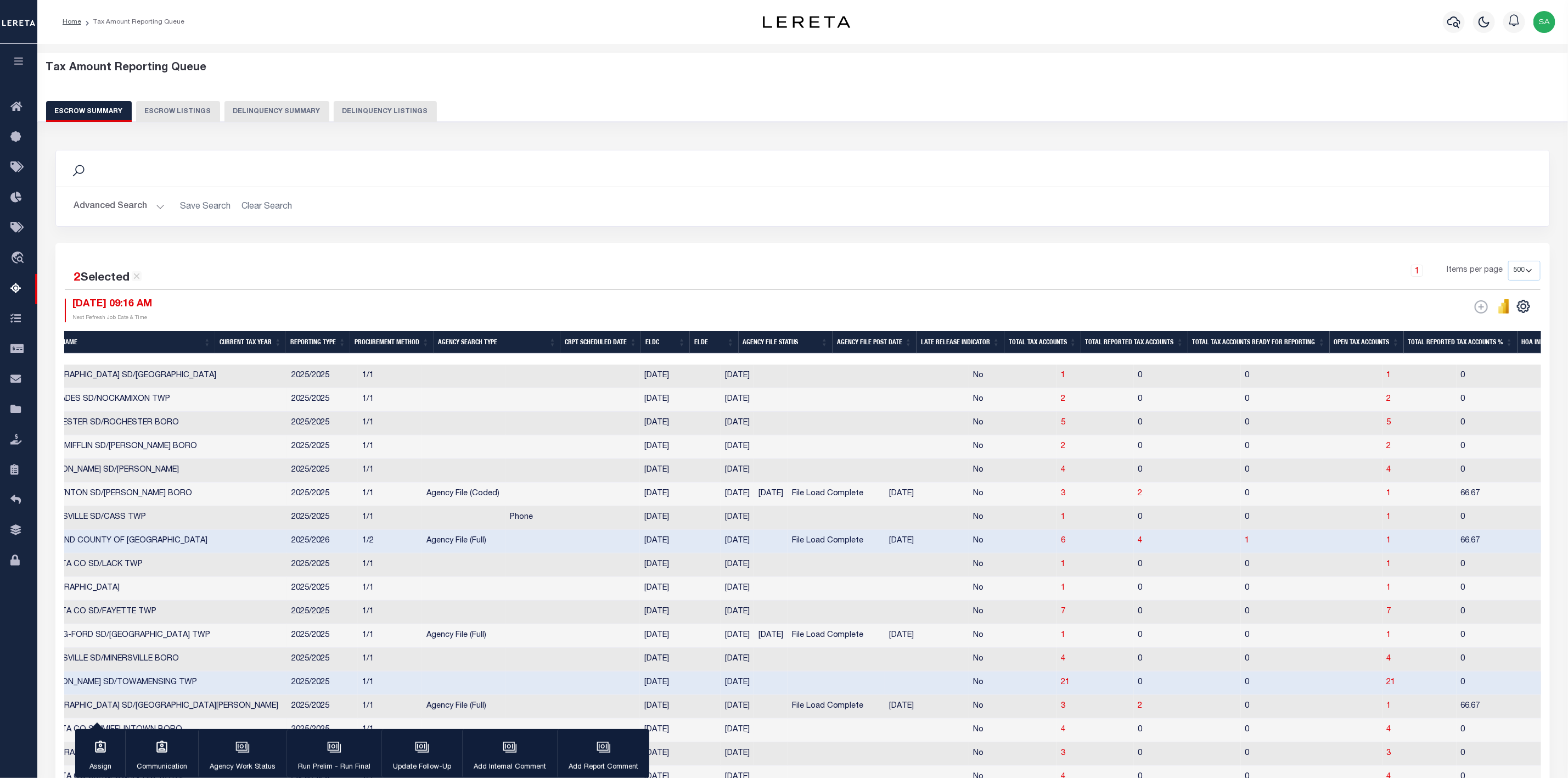
scroll to position [0, 0]
